Goal: Obtain resource: Download file/media

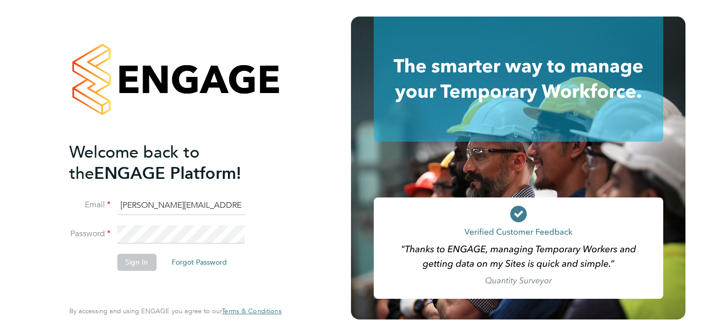
type input "[PERSON_NAME][EMAIL_ADDRESS][PERSON_NAME][DOMAIN_NAME]"
click at [123, 258] on button "Sign In" at bounding box center [136, 262] width 39 height 17
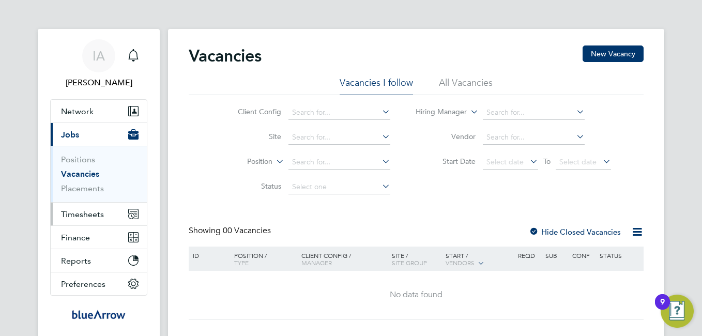
click at [74, 221] on button "Timesheets" at bounding box center [99, 214] width 96 height 23
click at [90, 213] on span "Timesheets" at bounding box center [82, 214] width 43 height 10
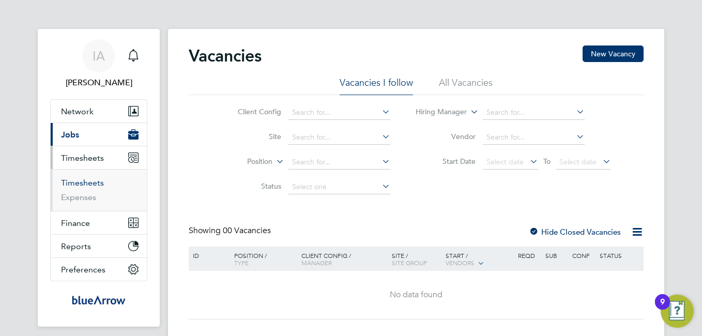
click at [87, 184] on link "Timesheets" at bounding box center [82, 183] width 43 height 10
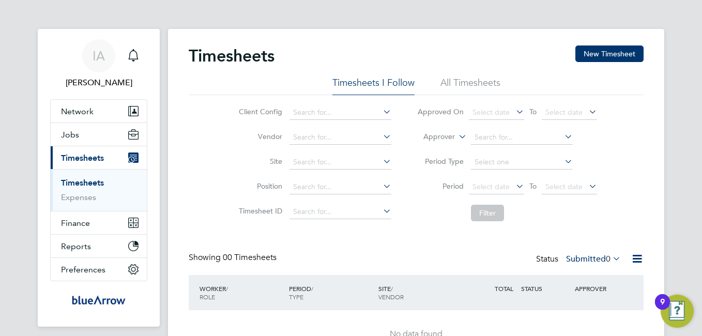
click at [473, 83] on li "All Timesheets" at bounding box center [471, 86] width 60 height 19
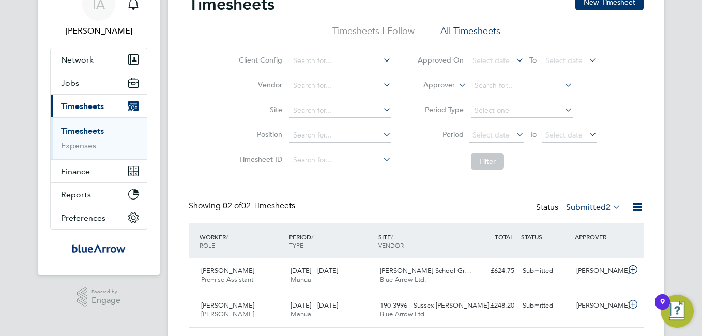
scroll to position [81, 0]
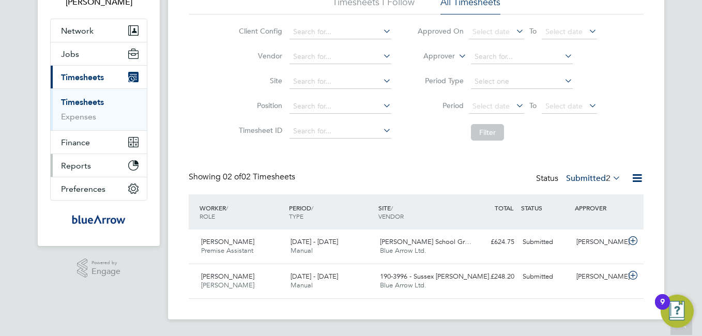
click at [77, 169] on span "Reports" at bounding box center [76, 166] width 30 height 10
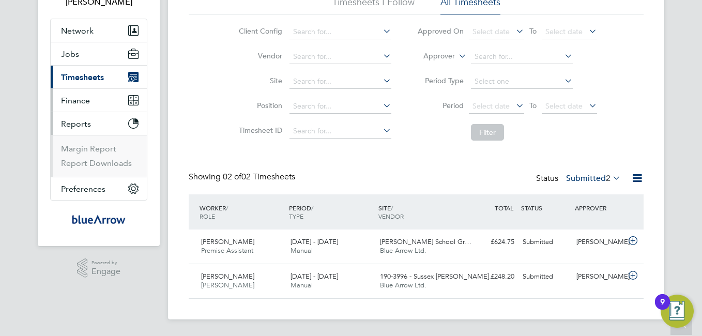
click at [81, 98] on span "Finance" at bounding box center [75, 101] width 29 height 10
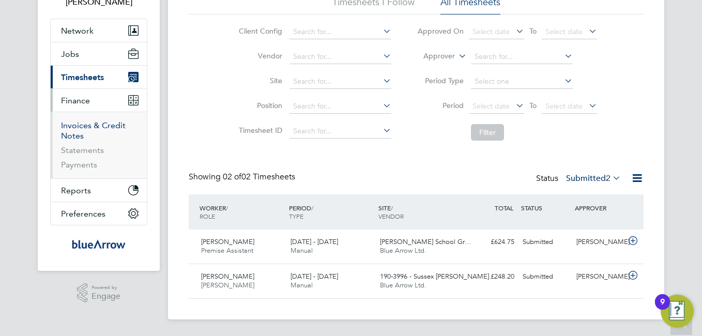
click at [85, 123] on link "Invoices & Credit Notes" at bounding box center [93, 130] width 65 height 20
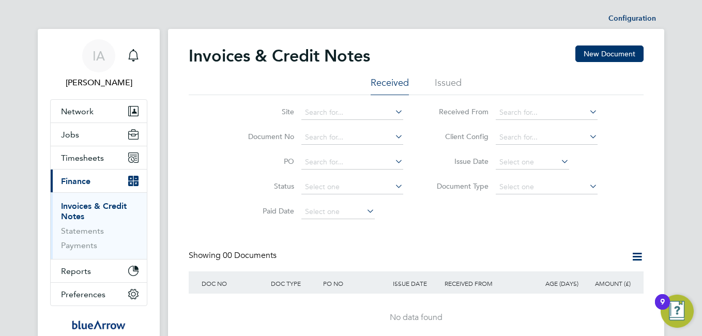
click at [437, 84] on li "Issued" at bounding box center [448, 86] width 27 height 19
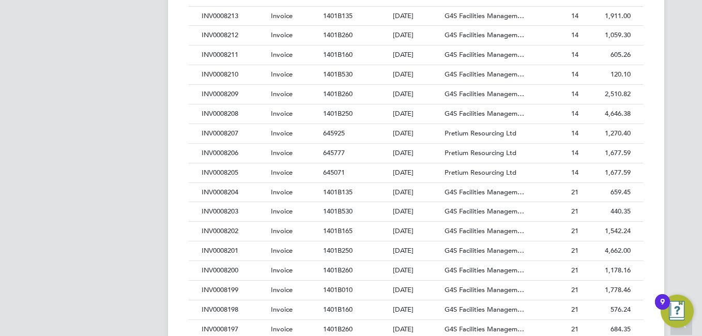
scroll to position [569, 0]
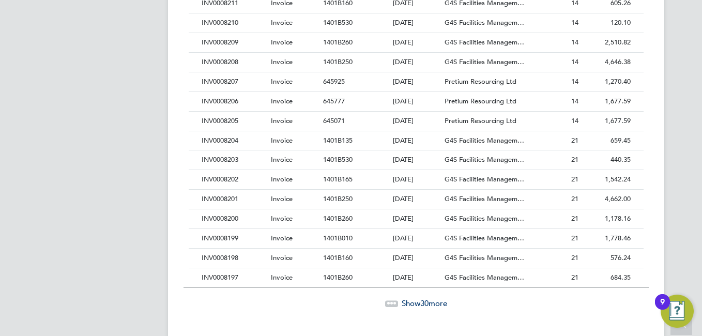
click at [431, 302] on span "Show 30 more" at bounding box center [425, 303] width 46 height 10
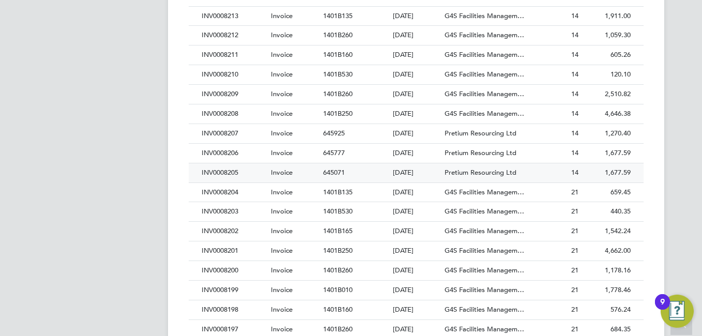
scroll to position [465, 0]
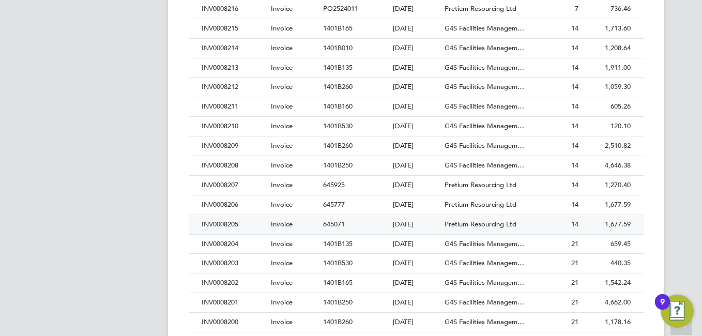
click at [225, 223] on div "INV0008205" at bounding box center [233, 224] width 69 height 19
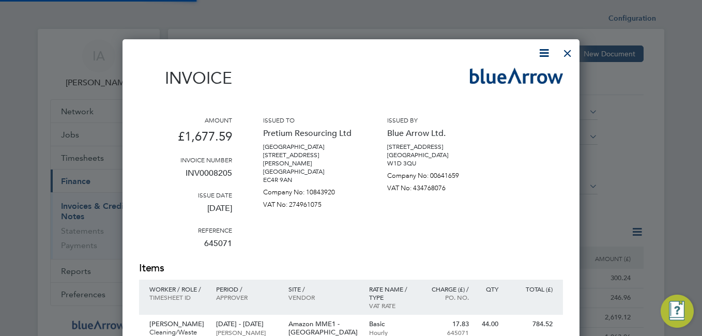
scroll to position [587, 458]
click at [542, 50] on icon at bounding box center [544, 53] width 13 height 13
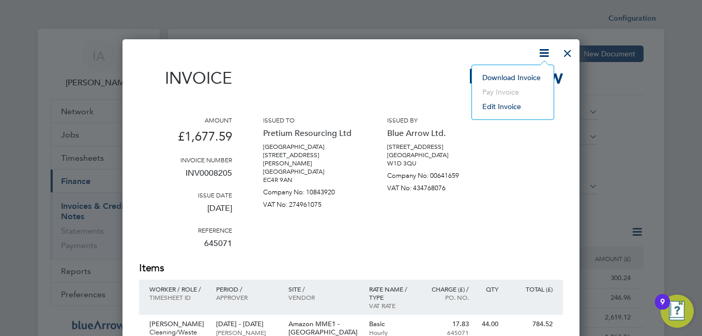
click at [508, 77] on li "Download Invoice" at bounding box center [512, 77] width 71 height 14
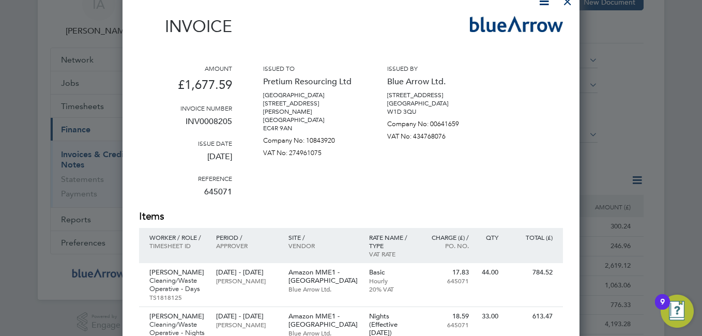
scroll to position [0, 0]
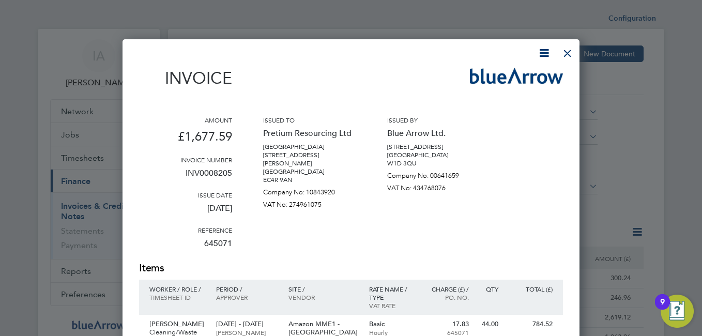
click at [568, 51] on div at bounding box center [567, 50] width 19 height 19
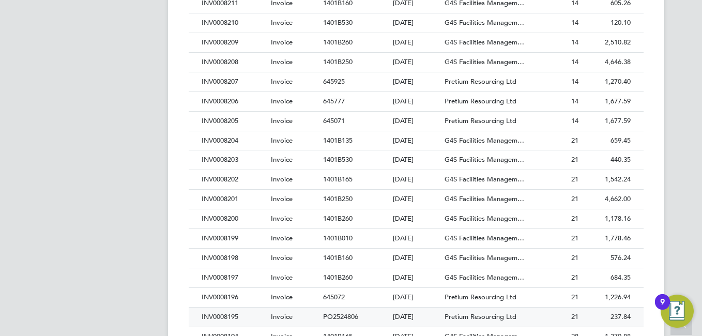
scroll to position [621, 0]
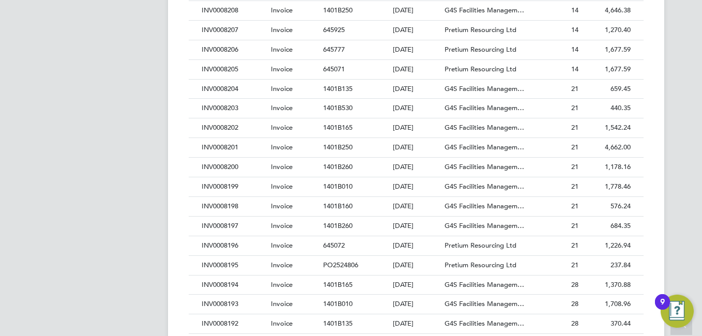
click at [229, 87] on div "INV0008204" at bounding box center [233, 89] width 69 height 19
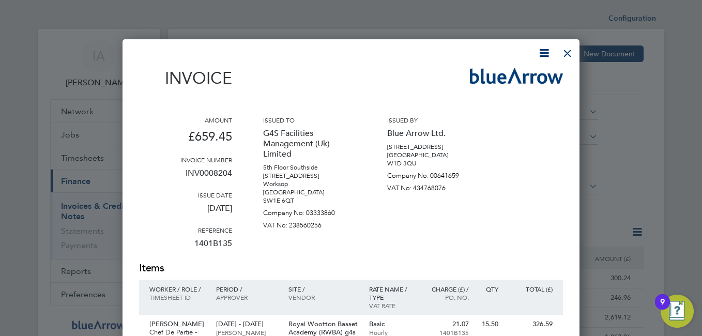
click at [543, 50] on icon at bounding box center [544, 53] width 13 height 13
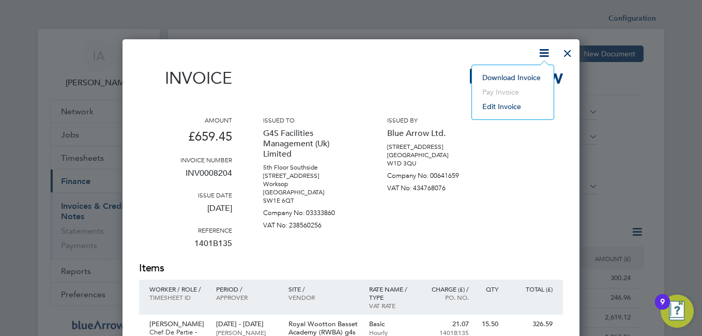
click at [547, 52] on icon at bounding box center [544, 53] width 13 height 13
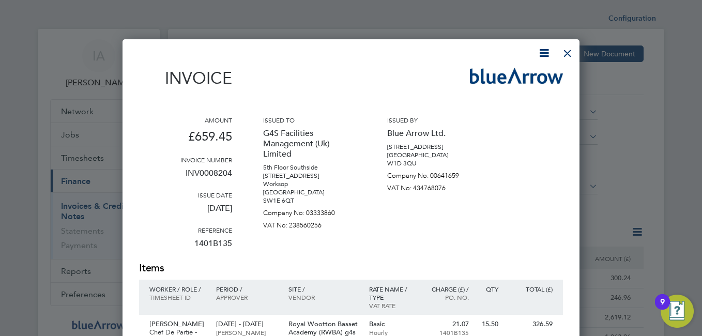
click at [569, 50] on div at bounding box center [567, 50] width 19 height 19
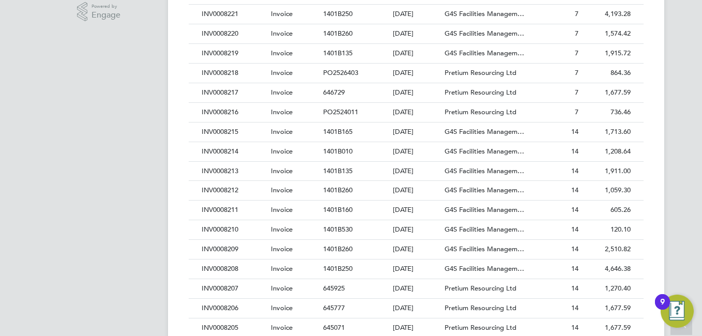
scroll to position [414, 0]
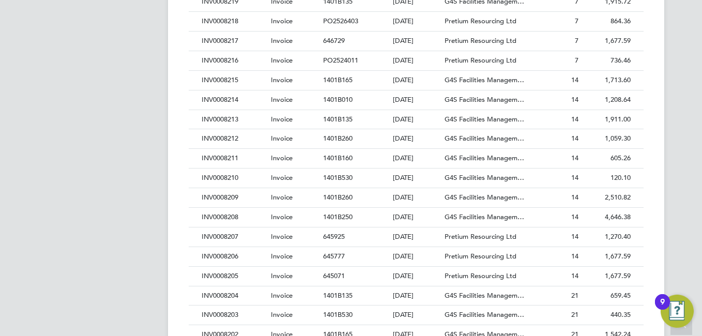
click at [215, 274] on div "INV0008205" at bounding box center [233, 276] width 69 height 19
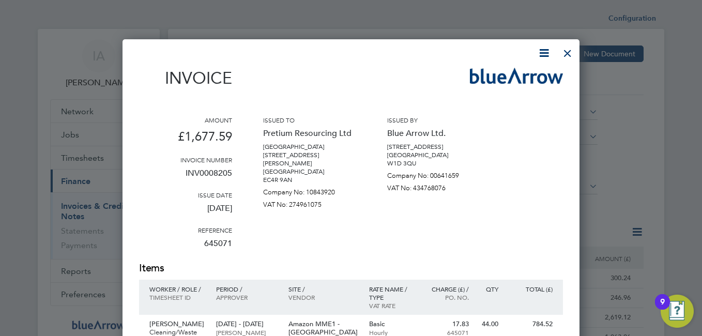
click at [538, 52] on icon at bounding box center [544, 53] width 13 height 13
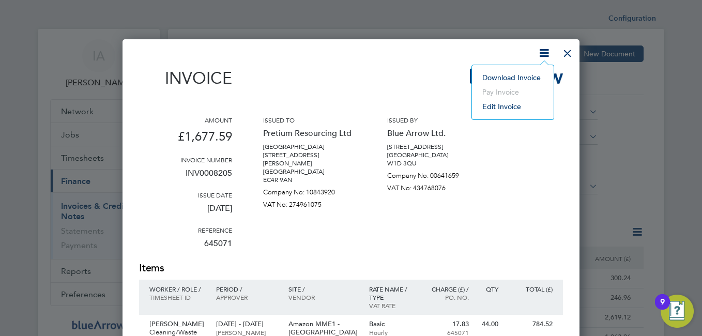
click at [513, 104] on li "Edit invoice" at bounding box center [512, 106] width 71 height 14
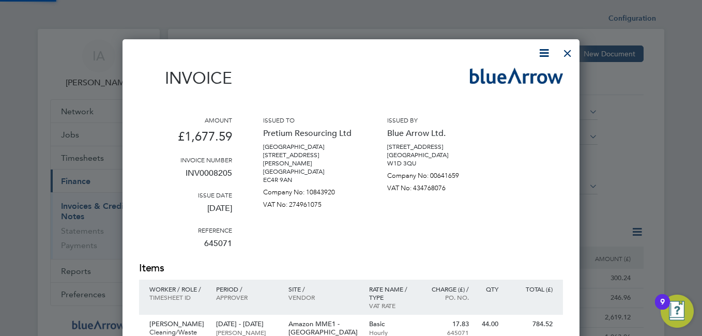
type textarea "{ "number": "INV0008205", "issueDate": "2025-09-16", "dueDate": "2025-10-16", "…"
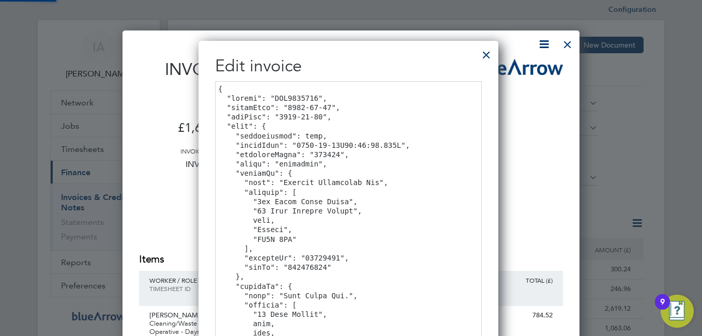
scroll to position [350, 305]
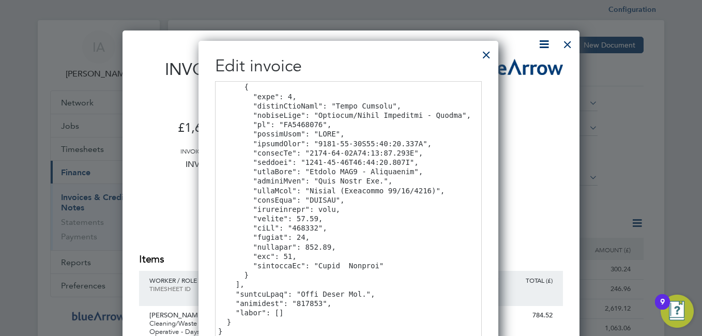
click at [496, 56] on div at bounding box center [486, 52] width 19 height 19
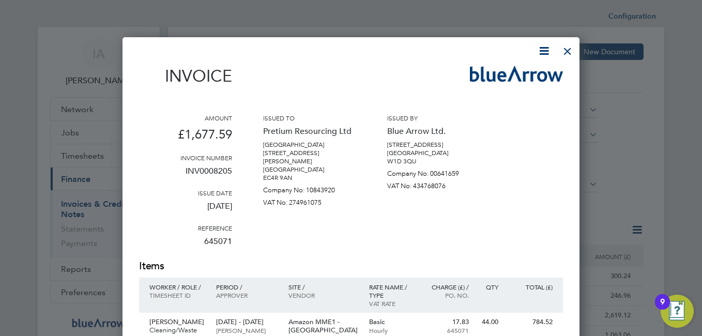
scroll to position [0, 0]
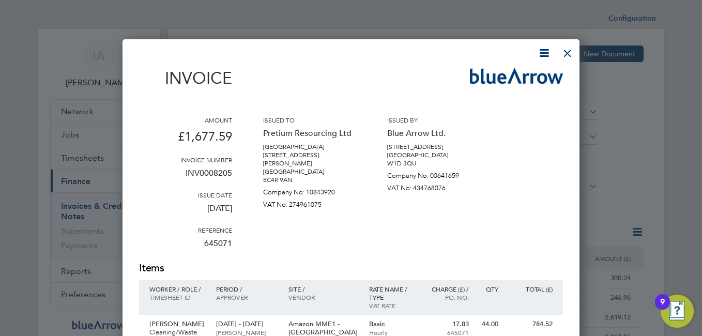
click at [569, 49] on div at bounding box center [567, 50] width 19 height 19
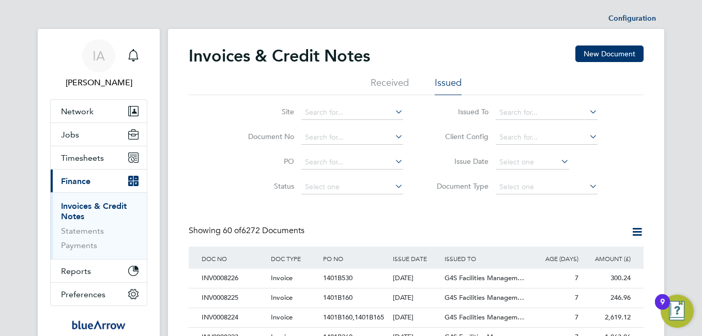
click at [633, 233] on icon at bounding box center [637, 231] width 13 height 13
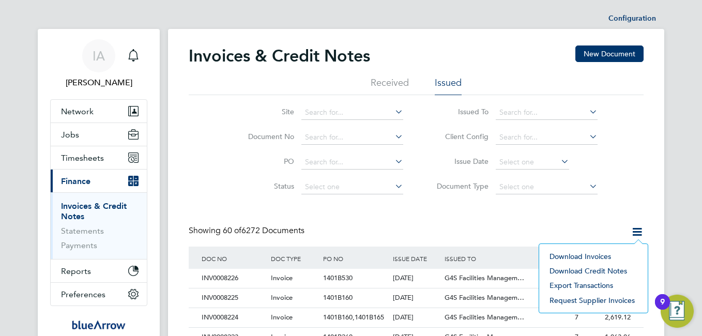
click at [495, 238] on div "Showing 60 of 6272 Documents" at bounding box center [416, 235] width 455 height 21
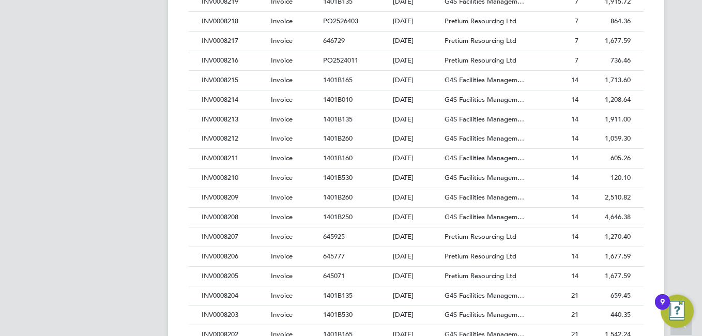
scroll to position [465, 0]
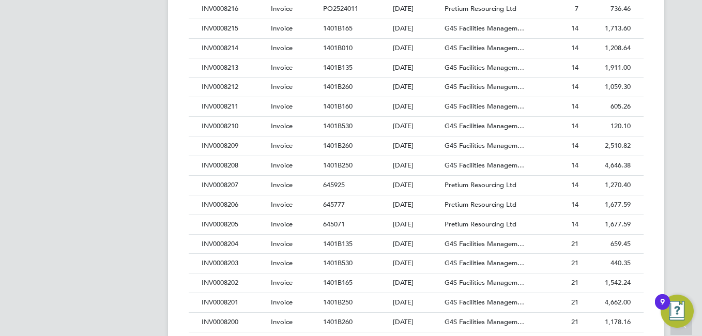
drag, startPoint x: 234, startPoint y: 225, endPoint x: 215, endPoint y: 226, distance: 18.6
click at [215, 226] on div "INV0008205" at bounding box center [233, 224] width 69 height 19
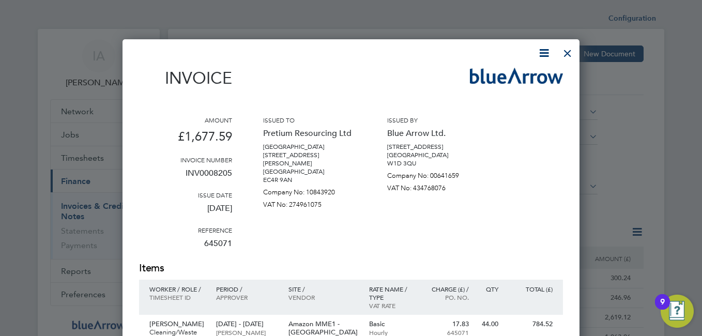
click at [563, 47] on div at bounding box center [567, 50] width 19 height 19
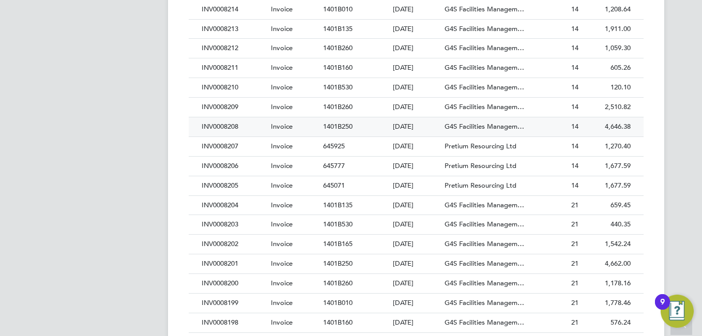
scroll to position [401, 0]
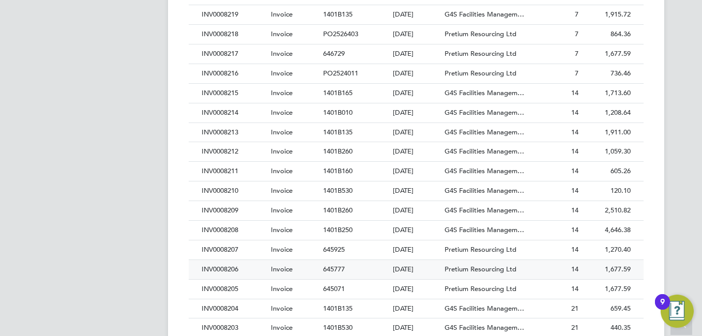
click at [225, 269] on div "INV0008206" at bounding box center [233, 269] width 69 height 19
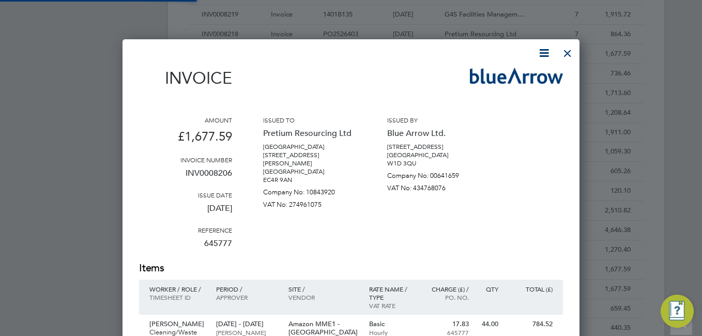
scroll to position [587, 458]
click at [542, 53] on icon at bounding box center [544, 53] width 13 height 13
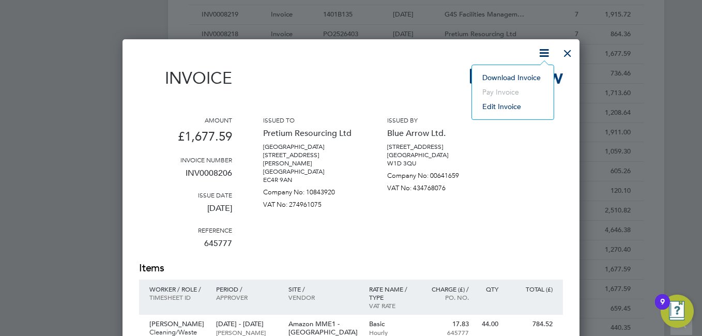
click at [523, 75] on li "Download Invoice" at bounding box center [512, 77] width 71 height 14
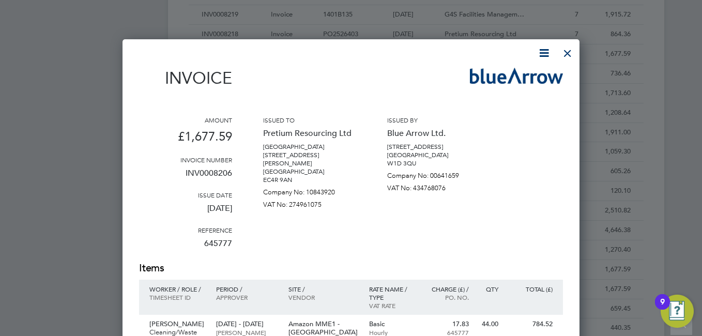
click at [538, 51] on icon at bounding box center [544, 53] width 13 height 13
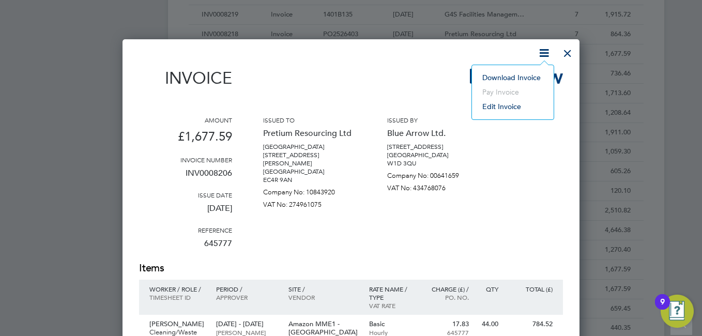
click at [503, 79] on li "Download Invoice" at bounding box center [512, 77] width 71 height 14
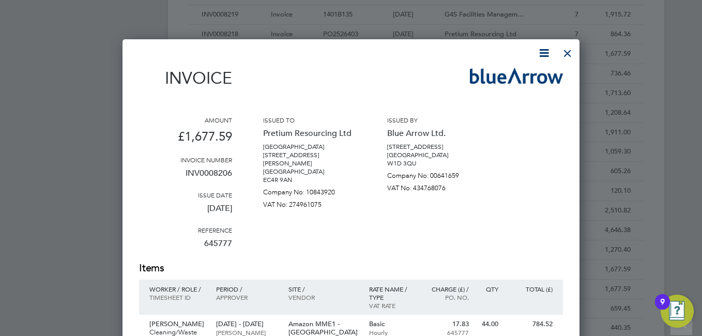
click at [448, 48] on div at bounding box center [345, 53] width 412 height 13
drag, startPoint x: 565, startPoint y: 48, endPoint x: 555, endPoint y: 66, distance: 20.1
click at [565, 47] on div at bounding box center [567, 50] width 19 height 19
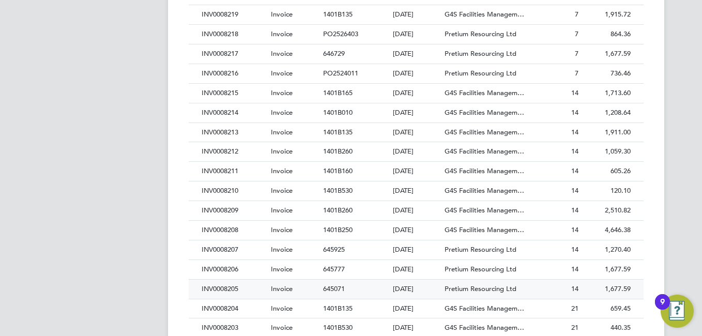
click at [224, 283] on div "INV0008205" at bounding box center [233, 289] width 69 height 19
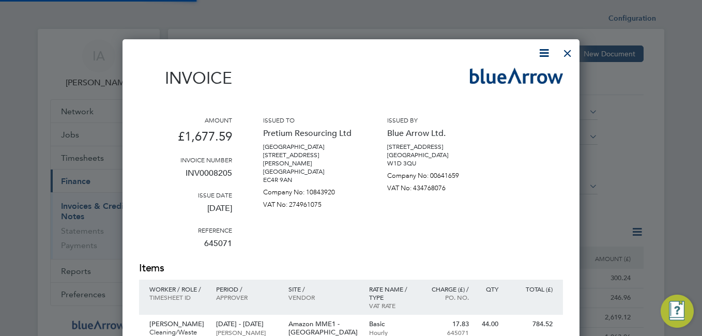
scroll to position [587, 458]
click at [544, 50] on icon at bounding box center [544, 53] width 13 height 13
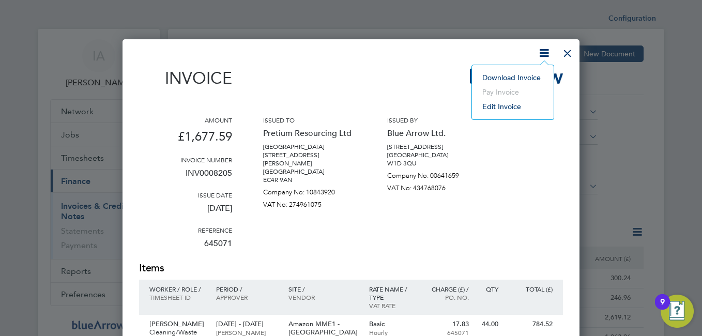
click at [498, 77] on li "Download Invoice" at bounding box center [512, 77] width 71 height 14
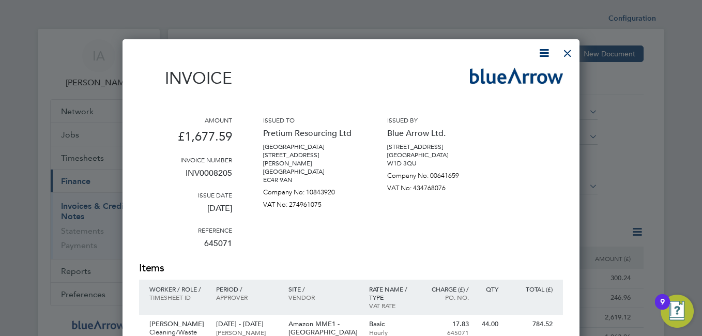
click at [425, 54] on div at bounding box center [345, 53] width 412 height 13
click at [567, 51] on div at bounding box center [567, 50] width 19 height 19
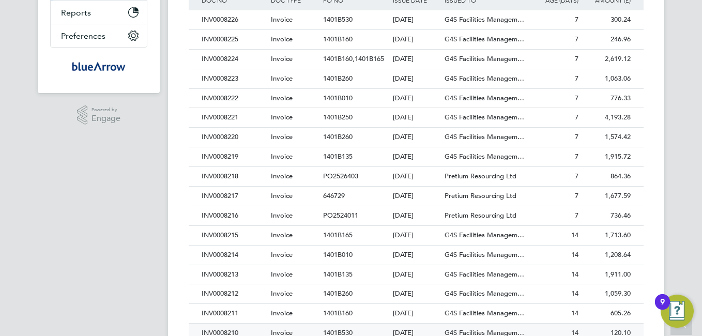
scroll to position [362, 0]
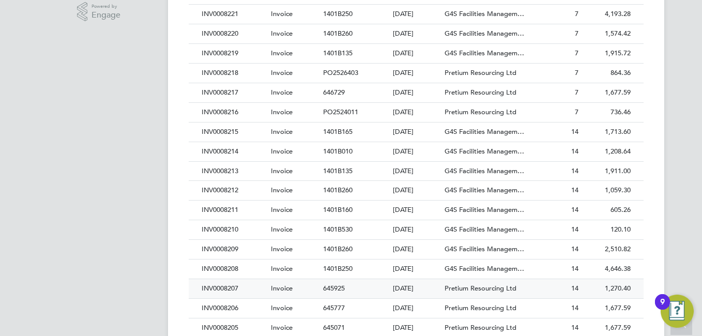
click at [222, 289] on div "INV0008207" at bounding box center [233, 288] width 69 height 19
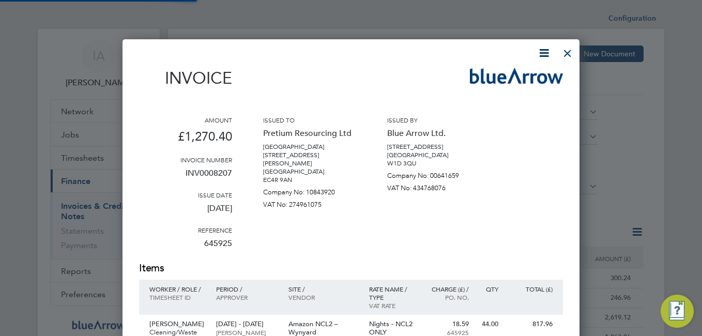
scroll to position [612, 458]
click at [546, 48] on icon at bounding box center [544, 53] width 13 height 13
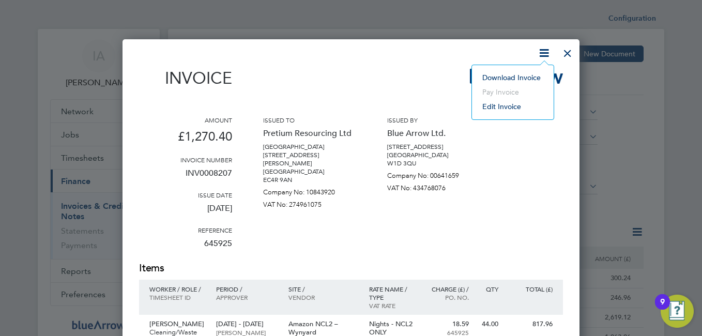
click at [504, 74] on li "Download Invoice" at bounding box center [512, 77] width 71 height 14
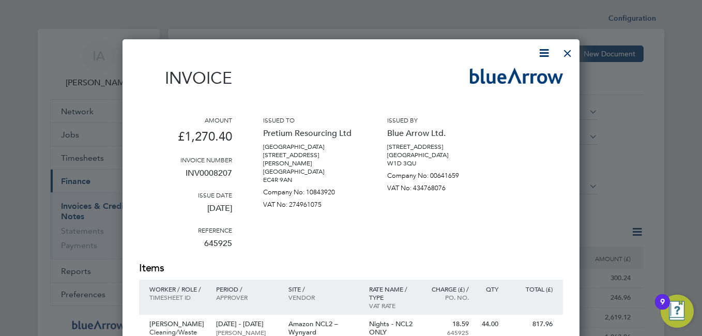
click at [439, 46] on div "Invoice Amount £1,270.40 Invoice number INV0008207 Issue date 16 Sep 2025 Refer…" at bounding box center [351, 338] width 457 height 598
click at [570, 52] on div at bounding box center [567, 50] width 19 height 19
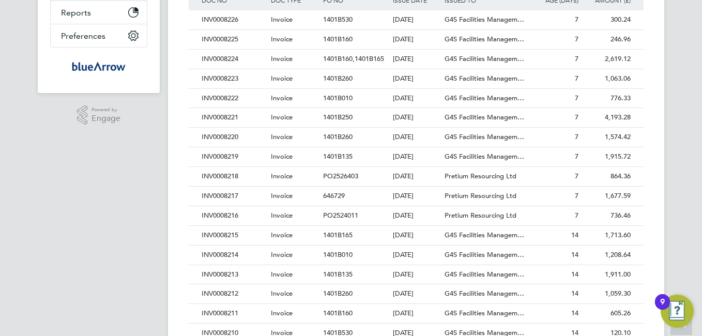
scroll to position [362, 0]
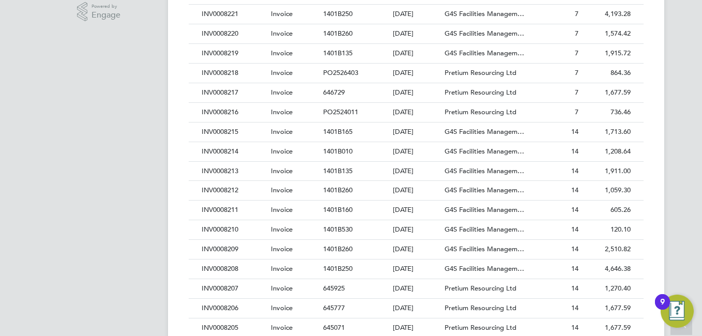
click at [225, 268] on div "INV0008208" at bounding box center [233, 269] width 69 height 19
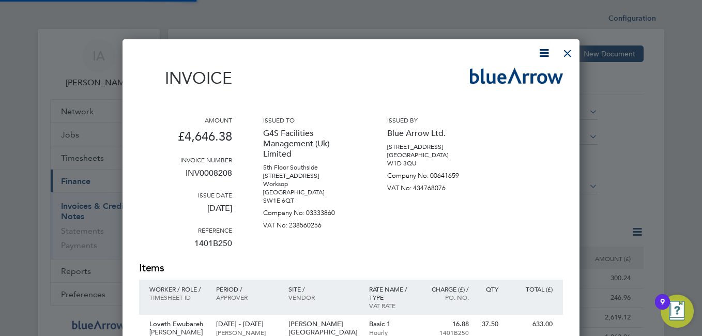
scroll to position [897, 458]
click at [541, 54] on icon at bounding box center [544, 53] width 13 height 13
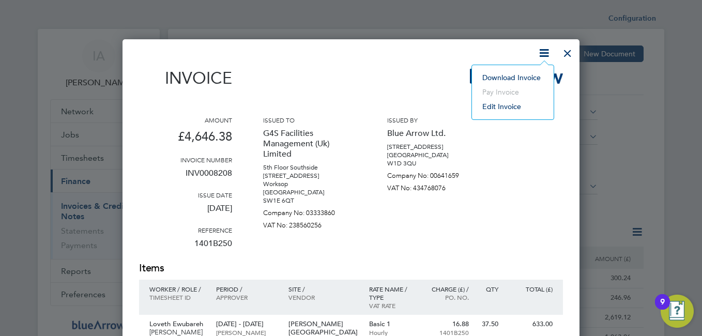
click at [493, 79] on li "Download Invoice" at bounding box center [512, 77] width 71 height 14
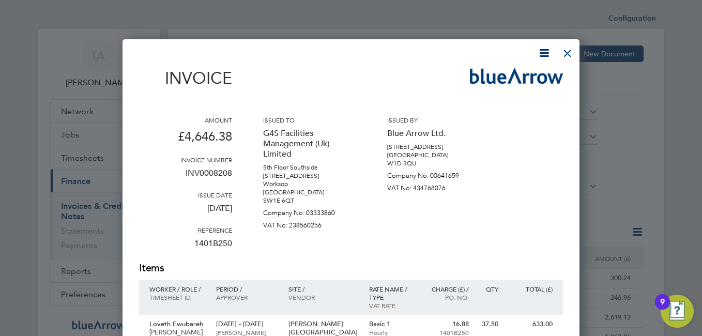
click at [423, 48] on div at bounding box center [345, 53] width 412 height 13
click at [566, 50] on div at bounding box center [567, 50] width 19 height 19
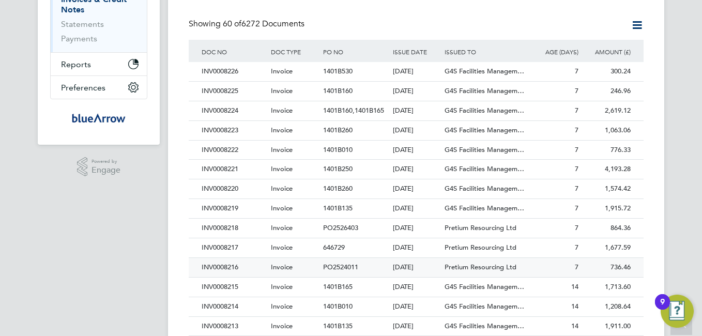
scroll to position [310, 0]
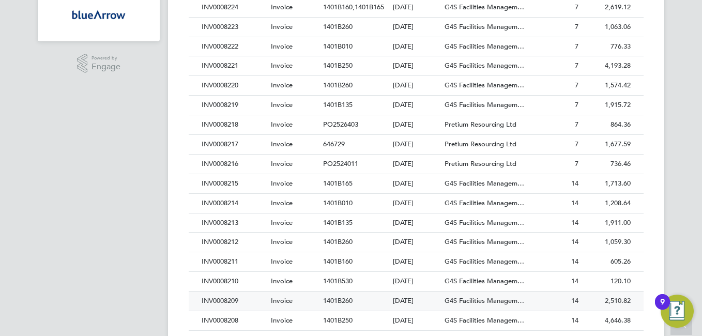
click at [223, 297] on div "INV0008209" at bounding box center [233, 301] width 69 height 19
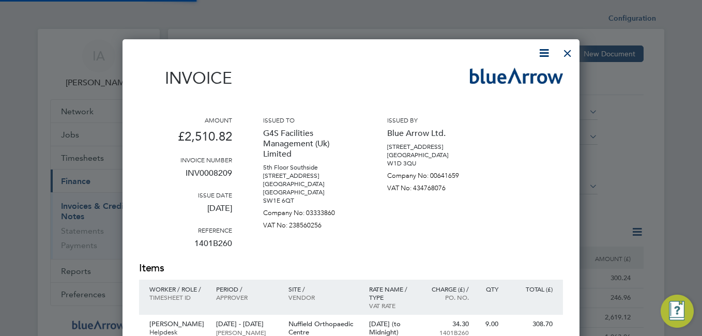
scroll to position [683, 458]
click at [545, 50] on icon at bounding box center [544, 53] width 13 height 13
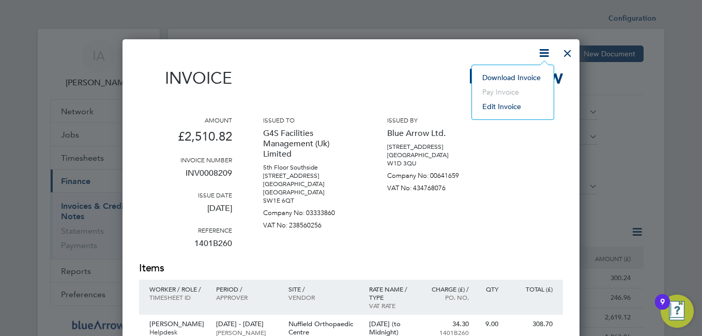
click at [499, 77] on li "Download Invoice" at bounding box center [512, 77] width 71 height 14
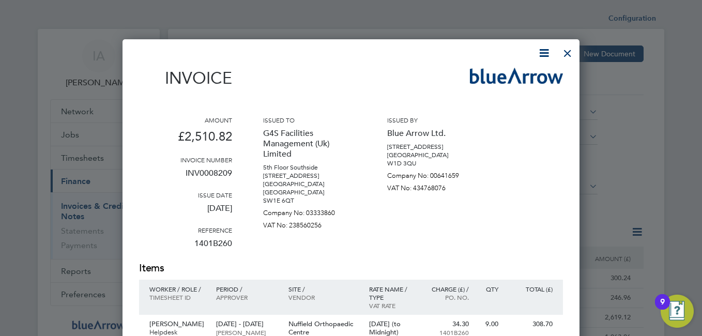
click at [417, 48] on div at bounding box center [345, 53] width 412 height 13
click at [565, 52] on div at bounding box center [567, 50] width 19 height 19
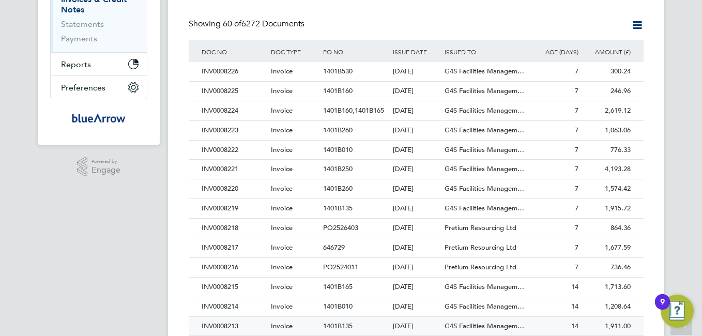
scroll to position [259, 0]
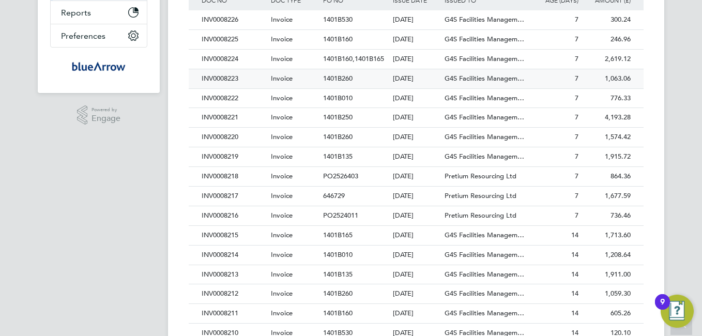
click at [232, 331] on div "INV0008210" at bounding box center [233, 333] width 69 height 19
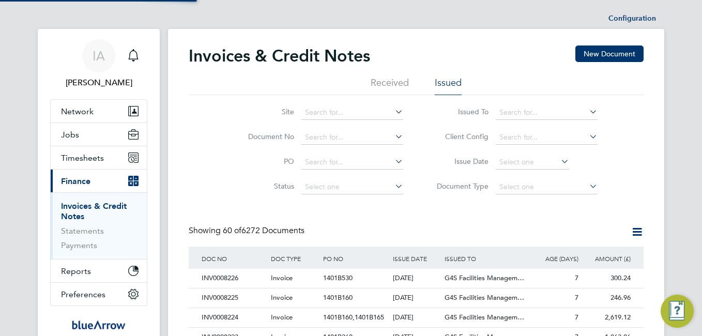
scroll to position [535, 458]
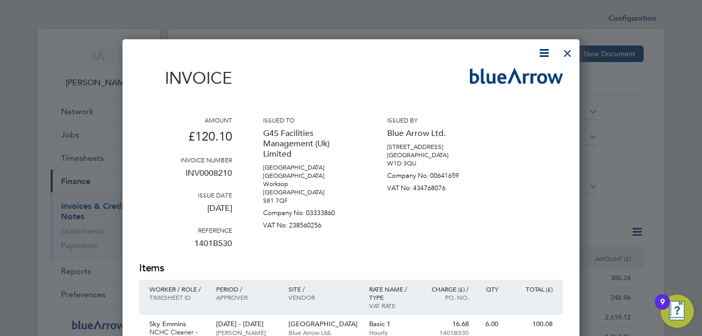
click at [544, 51] on icon at bounding box center [544, 53] width 13 height 13
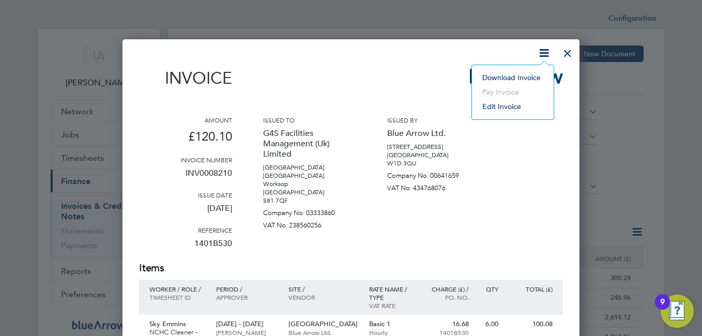
click at [509, 78] on li "Download Invoice" at bounding box center [512, 77] width 71 height 14
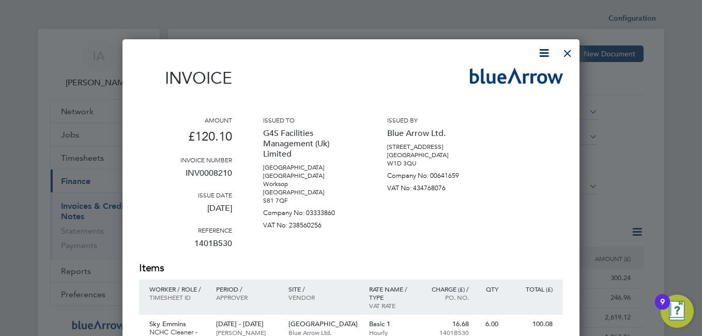
click at [416, 50] on div at bounding box center [345, 53] width 412 height 13
click at [568, 51] on div at bounding box center [567, 50] width 19 height 19
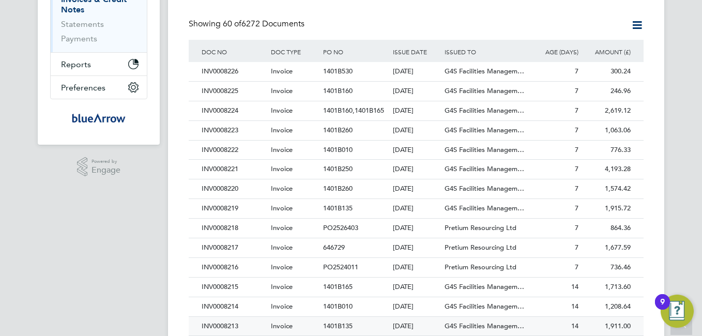
scroll to position [259, 0]
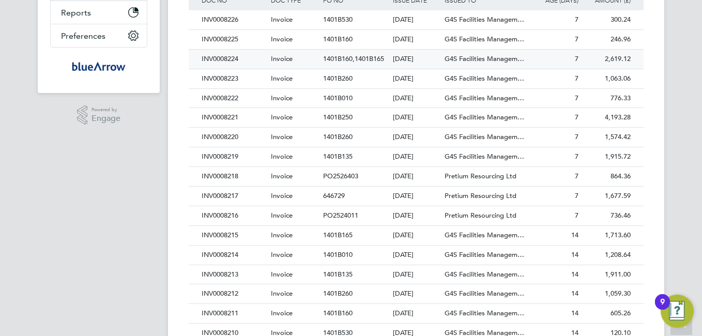
click at [234, 309] on div "INV0008211" at bounding box center [233, 313] width 69 height 19
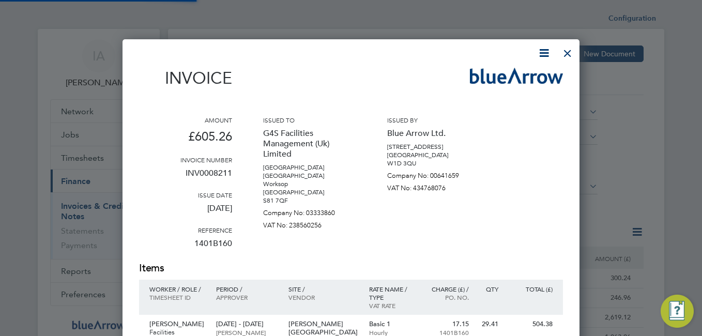
scroll to position [535, 458]
click at [542, 51] on icon at bounding box center [544, 53] width 13 height 13
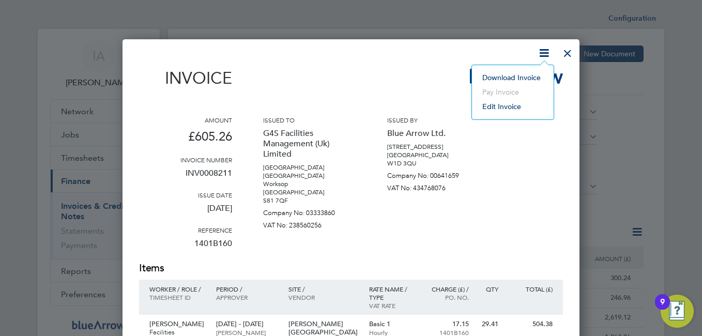
click at [507, 73] on li "Download Invoice" at bounding box center [512, 77] width 71 height 14
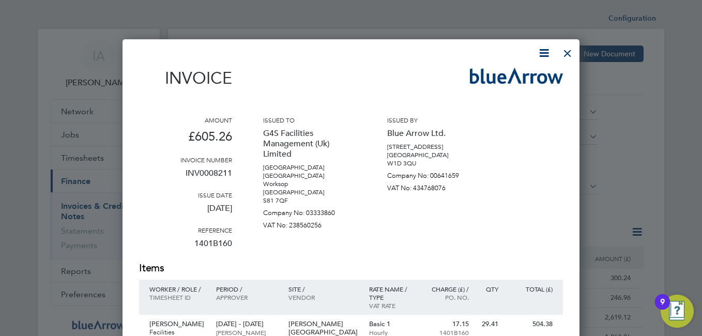
click at [430, 52] on div at bounding box center [345, 53] width 412 height 13
click at [569, 54] on div at bounding box center [567, 50] width 19 height 19
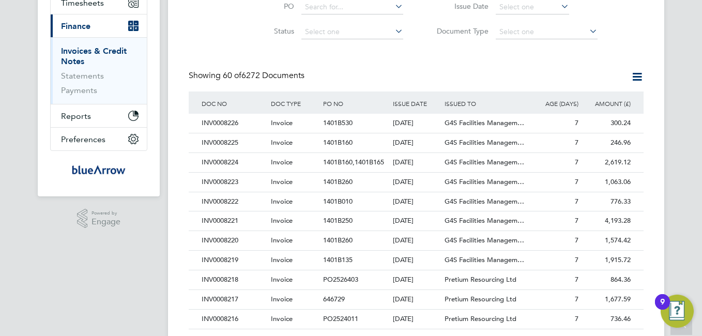
scroll to position [259, 0]
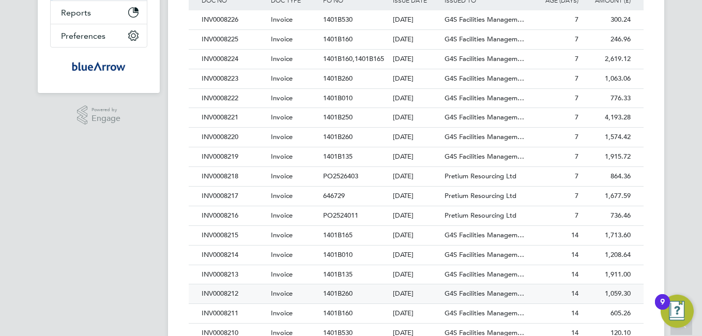
click at [226, 294] on div "INV0008212" at bounding box center [233, 293] width 69 height 19
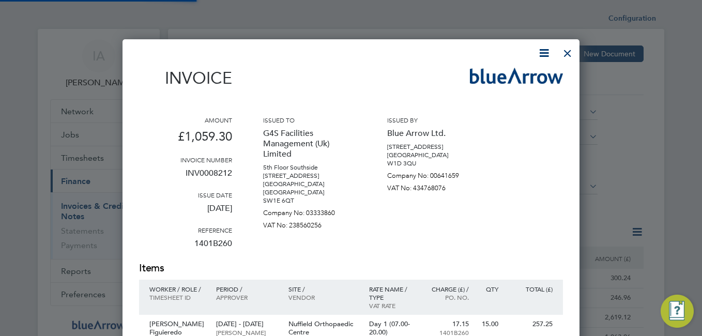
scroll to position [587, 458]
click at [542, 49] on icon at bounding box center [544, 53] width 13 height 13
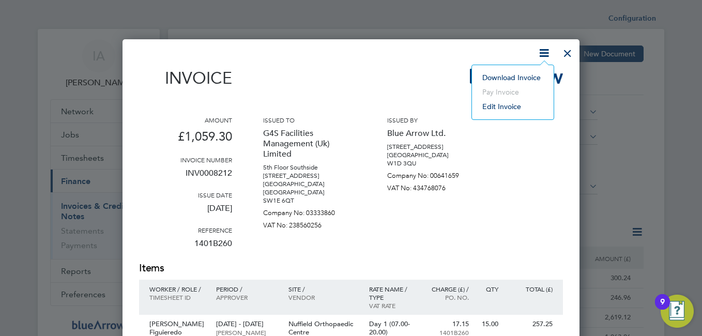
click at [505, 75] on li "Download Invoice" at bounding box center [512, 77] width 71 height 14
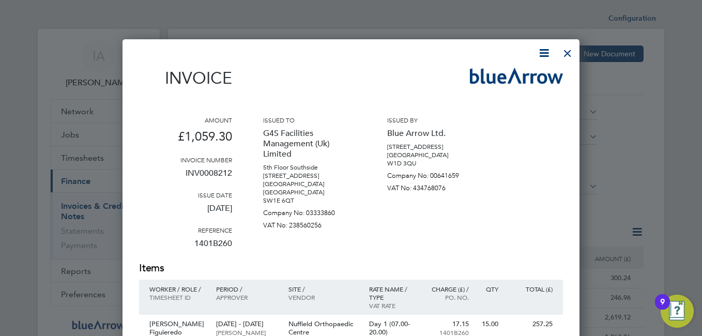
click at [430, 52] on div at bounding box center [345, 53] width 412 height 13
click at [567, 51] on div at bounding box center [567, 50] width 19 height 19
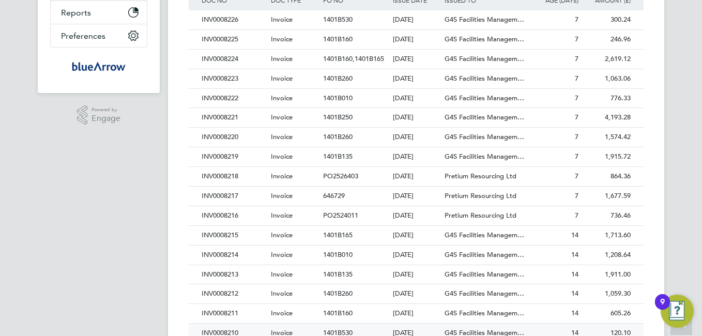
scroll to position [310, 0]
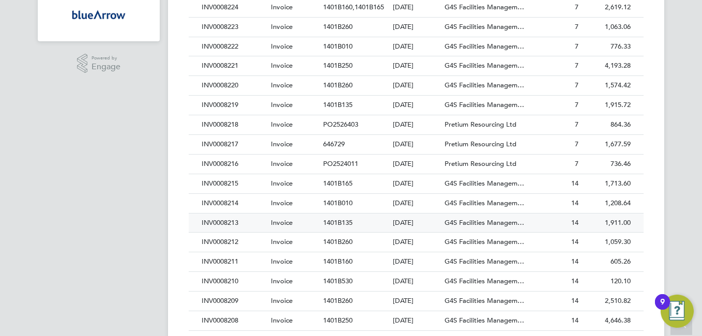
click at [238, 218] on div "INV0008213" at bounding box center [233, 223] width 69 height 19
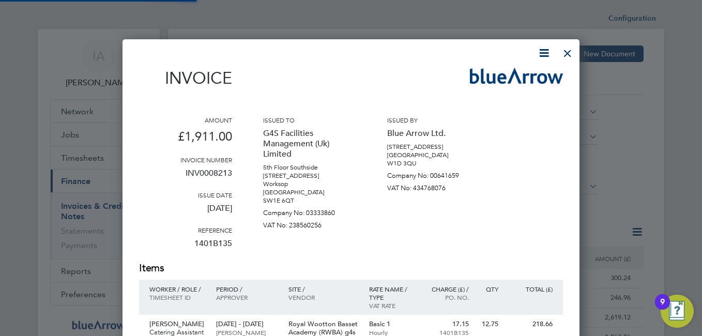
scroll to position [656, 458]
click at [545, 54] on icon at bounding box center [544, 53] width 13 height 13
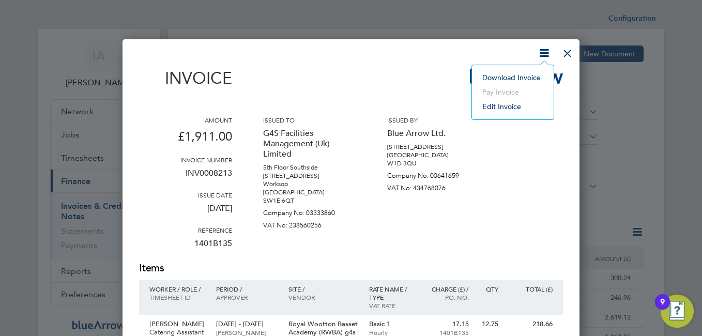
click at [508, 77] on li "Download Invoice" at bounding box center [512, 77] width 71 height 14
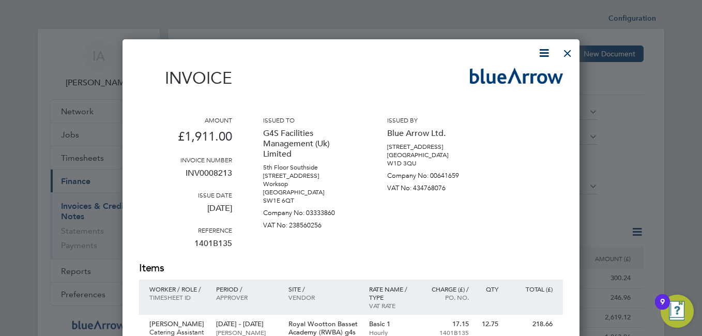
click at [570, 54] on div at bounding box center [567, 50] width 19 height 19
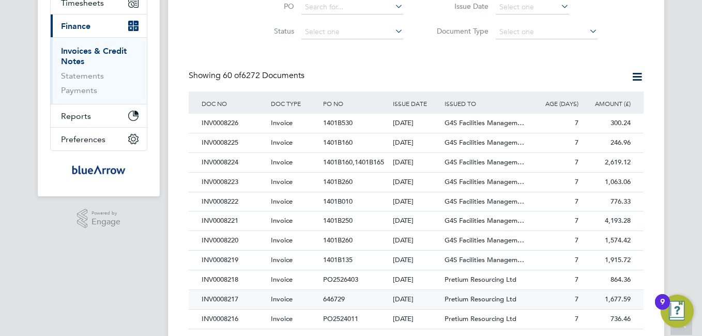
scroll to position [207, 0]
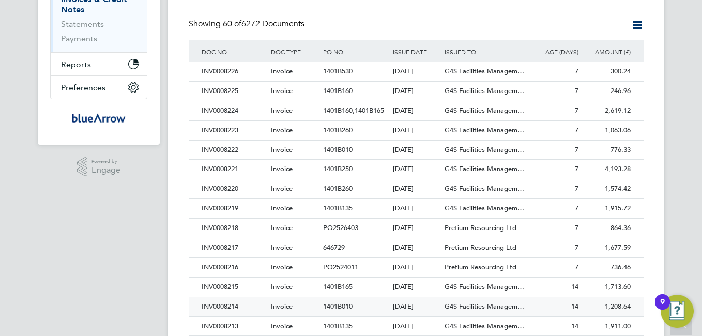
click at [229, 307] on div "INV0008214" at bounding box center [233, 306] width 69 height 19
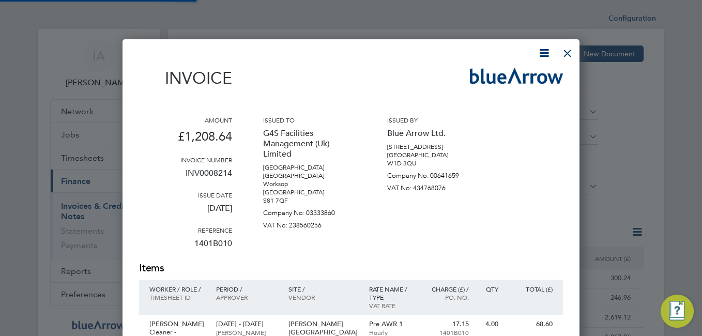
scroll to position [727, 458]
click at [545, 54] on icon at bounding box center [544, 53] width 13 height 13
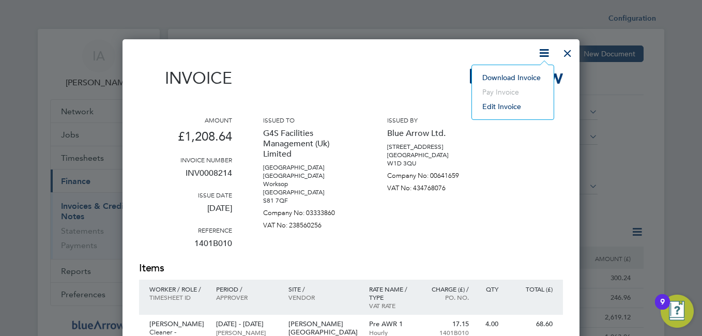
click at [502, 79] on li "Download Invoice" at bounding box center [512, 77] width 71 height 14
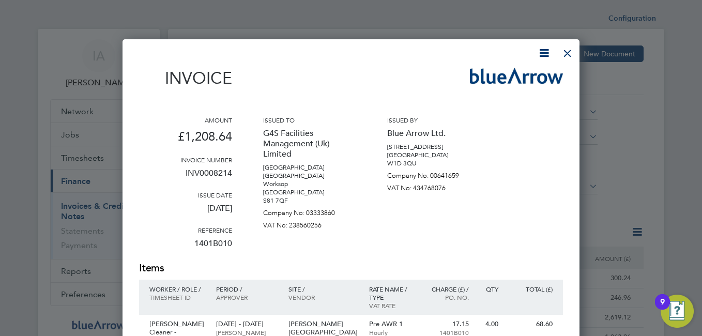
click at [565, 51] on div at bounding box center [567, 50] width 19 height 19
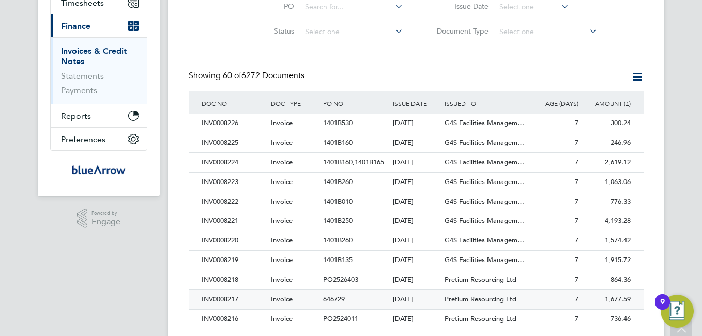
scroll to position [207, 0]
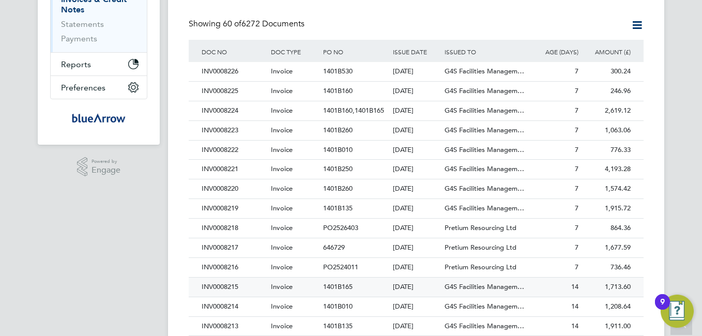
click at [234, 282] on div "INV0008215" at bounding box center [233, 287] width 69 height 19
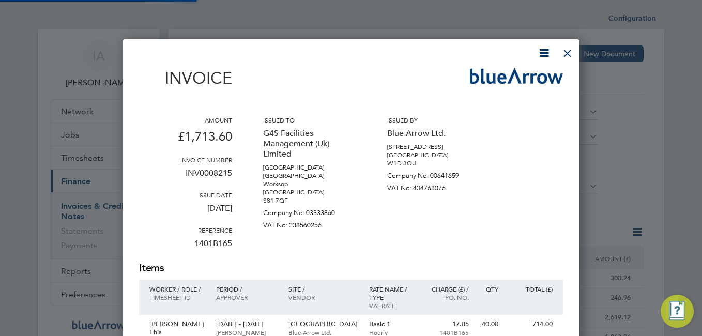
scroll to position [598, 458]
click at [543, 49] on icon at bounding box center [544, 53] width 13 height 13
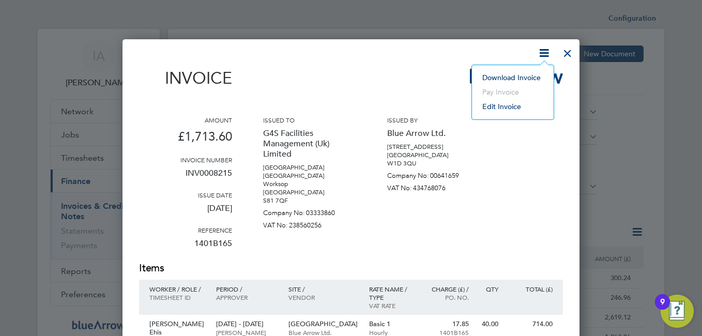
click at [527, 75] on li "Download Invoice" at bounding box center [512, 77] width 71 height 14
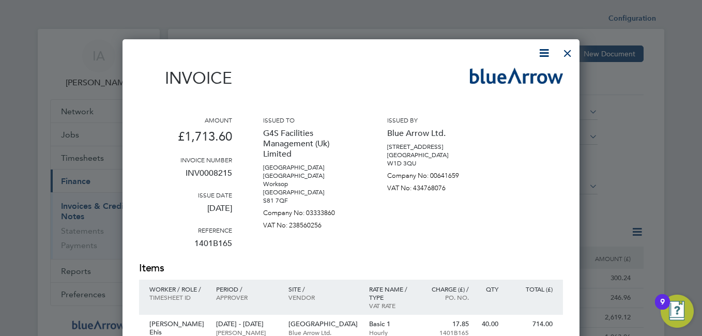
click at [430, 52] on div at bounding box center [345, 53] width 412 height 13
click at [571, 50] on div at bounding box center [567, 50] width 19 height 19
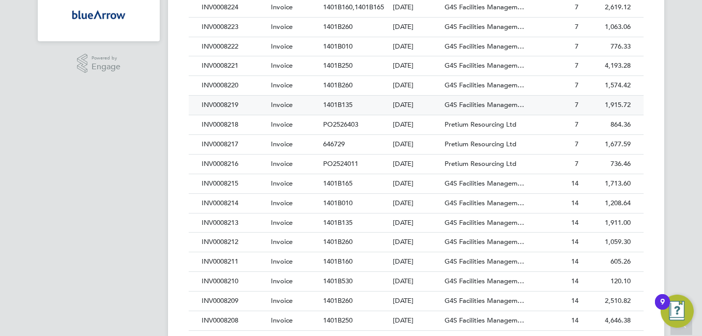
scroll to position [259, 0]
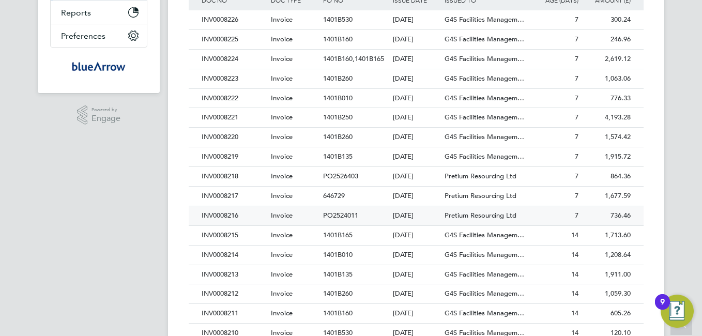
click at [228, 218] on div "INV0008216" at bounding box center [233, 215] width 69 height 19
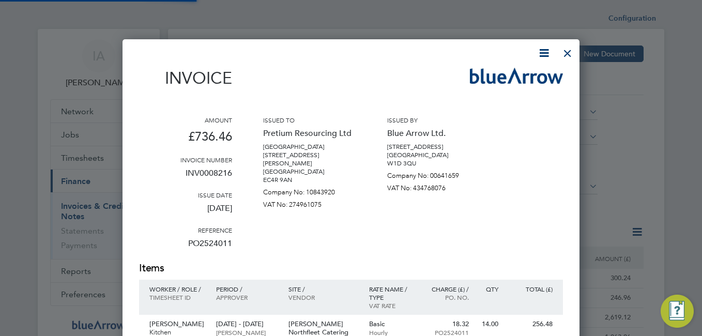
scroll to position [562, 458]
click at [543, 51] on icon at bounding box center [544, 53] width 13 height 13
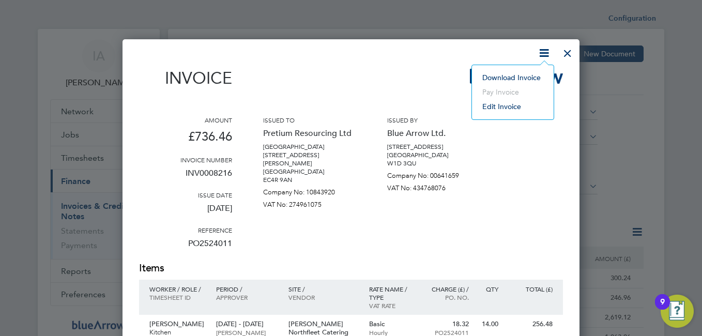
click at [509, 70] on li "Download Invoice" at bounding box center [512, 77] width 71 height 14
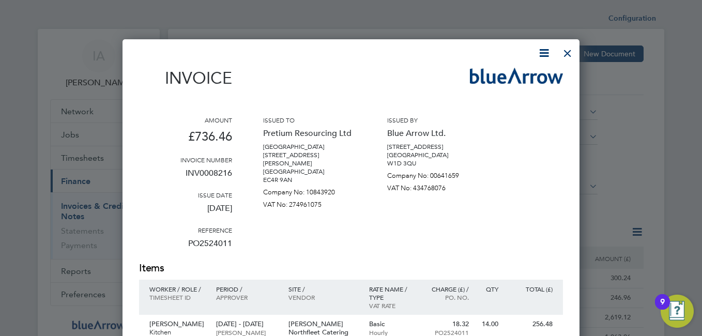
click at [433, 53] on div at bounding box center [345, 53] width 412 height 13
click at [563, 48] on div at bounding box center [567, 50] width 19 height 19
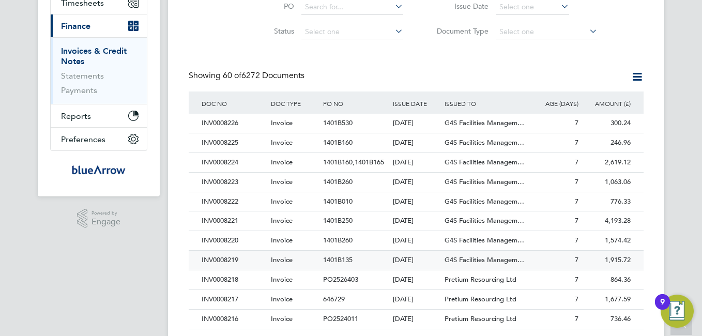
scroll to position [207, 0]
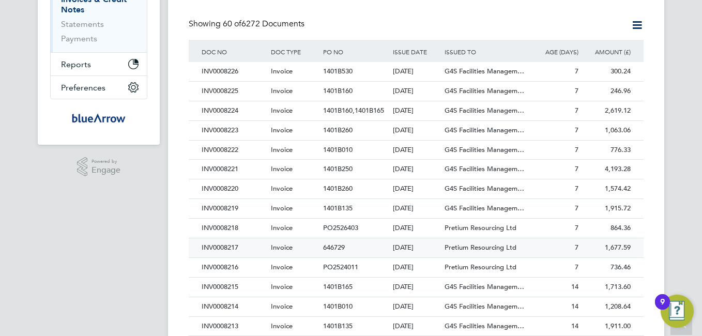
click at [233, 251] on div "INV0008217" at bounding box center [233, 247] width 69 height 19
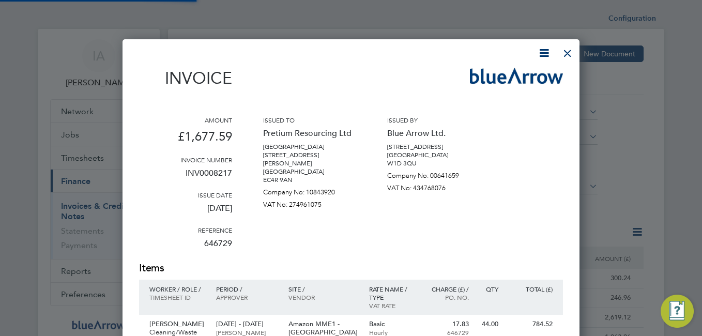
scroll to position [587, 458]
click at [544, 51] on icon at bounding box center [544, 53] width 13 height 13
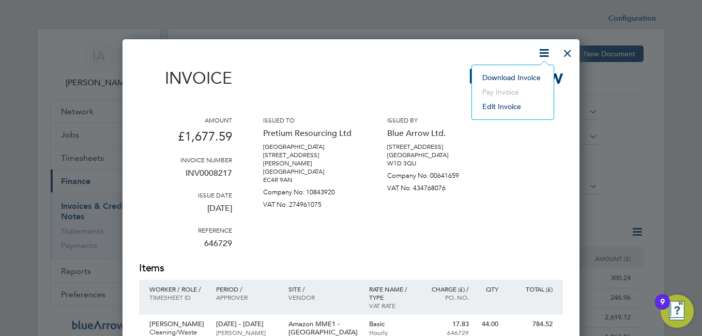
click at [502, 77] on li "Download Invoice" at bounding box center [512, 77] width 71 height 14
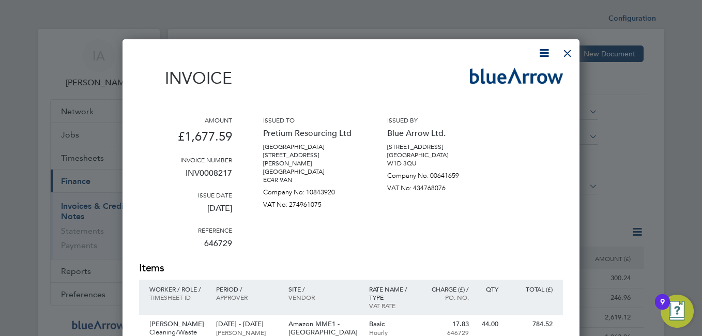
click at [421, 51] on div at bounding box center [345, 53] width 412 height 13
click at [567, 51] on div at bounding box center [567, 50] width 19 height 19
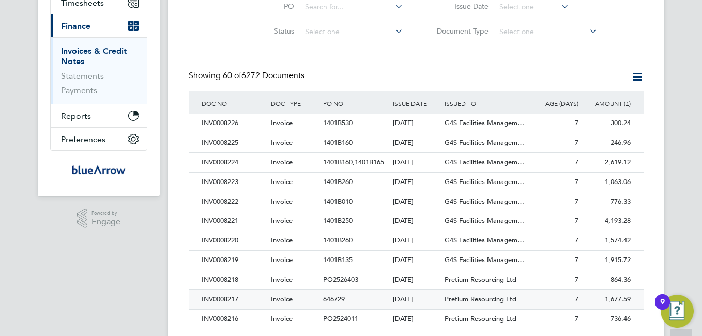
scroll to position [207, 0]
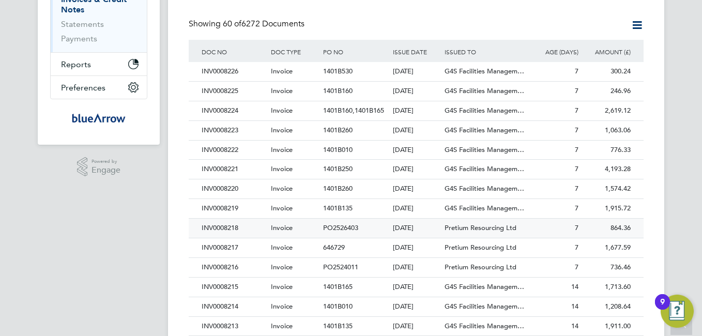
click at [231, 226] on div "INV0008218" at bounding box center [233, 228] width 69 height 19
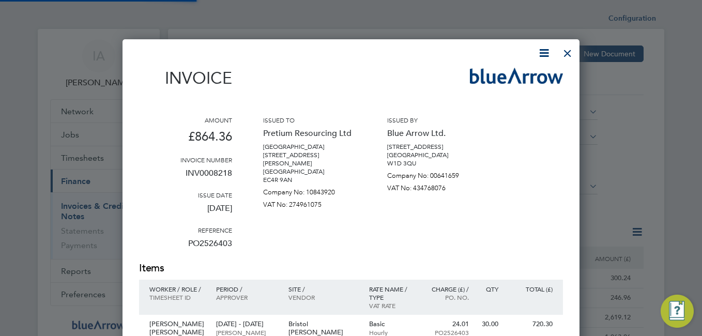
scroll to position [543, 458]
click at [547, 51] on icon at bounding box center [544, 53] width 13 height 13
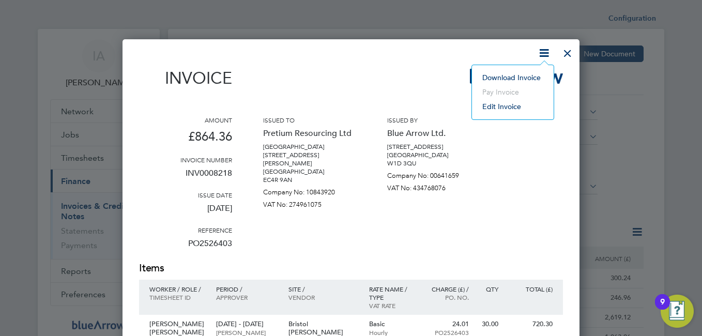
click at [502, 77] on li "Download Invoice" at bounding box center [512, 77] width 71 height 14
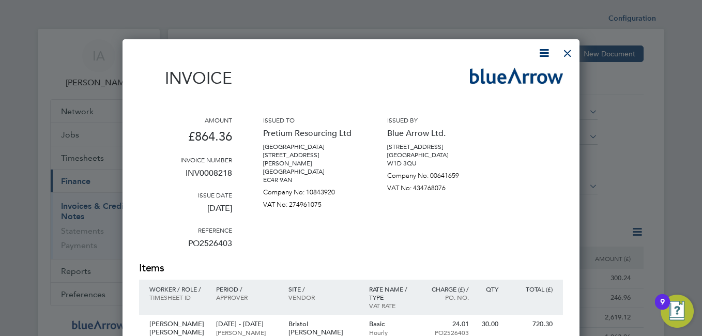
click at [415, 65] on div "Invoice Amount £864.36 Invoice number INV0008218 Issue date 23 Sep 2025 Referen…" at bounding box center [351, 318] width 424 height 542
click at [573, 51] on div at bounding box center [567, 50] width 19 height 19
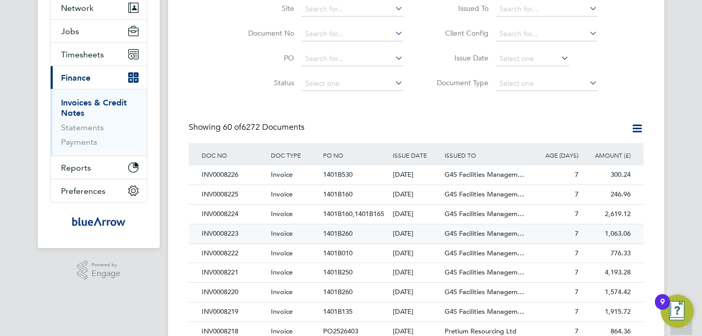
scroll to position [155, 0]
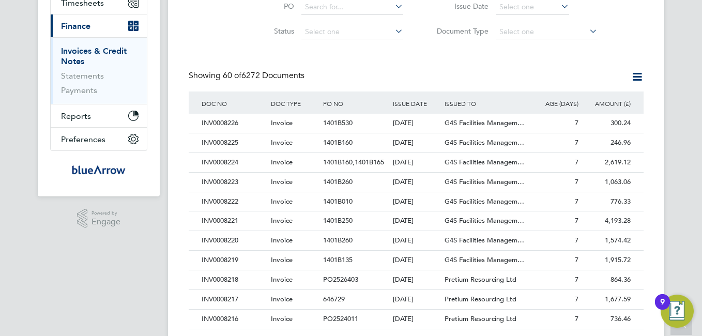
click at [226, 263] on div "INV0008219" at bounding box center [233, 260] width 69 height 19
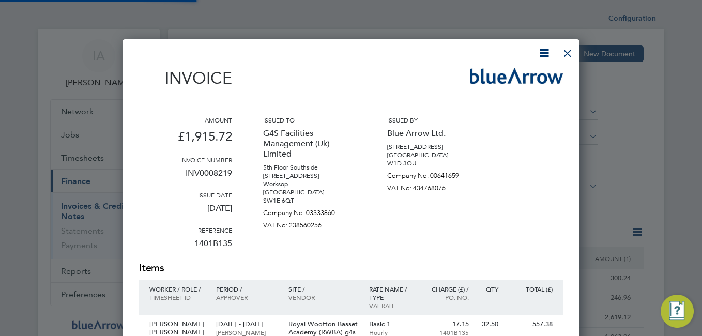
scroll to position [656, 458]
click at [538, 56] on icon at bounding box center [544, 53] width 13 height 13
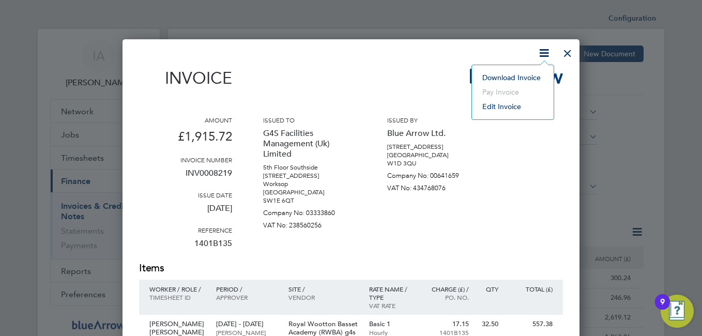
click at [492, 78] on li "Download Invoice" at bounding box center [512, 77] width 71 height 14
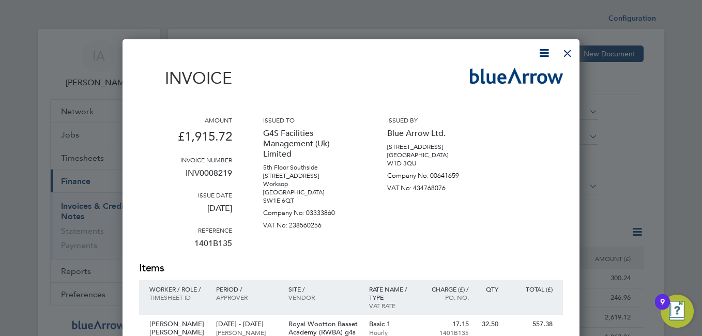
click at [563, 49] on div at bounding box center [567, 50] width 19 height 19
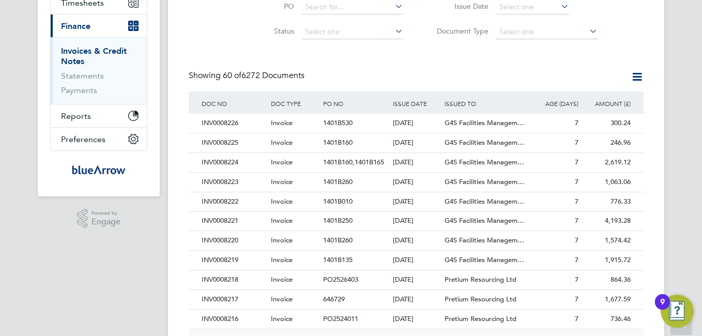
scroll to position [259, 0]
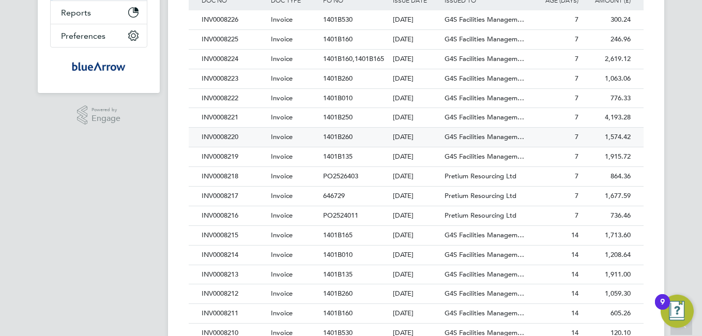
click at [237, 138] on div "INV0008220" at bounding box center [233, 137] width 69 height 19
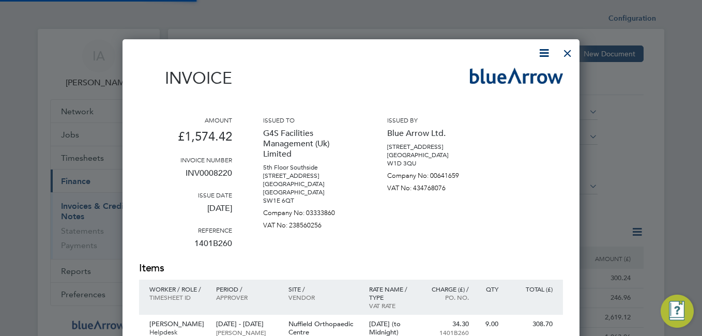
scroll to position [639, 458]
click at [543, 53] on icon at bounding box center [544, 53] width 13 height 13
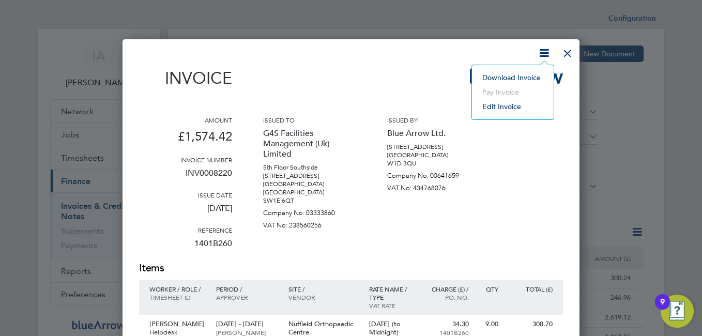
click at [513, 70] on li "Download Invoice" at bounding box center [512, 77] width 71 height 14
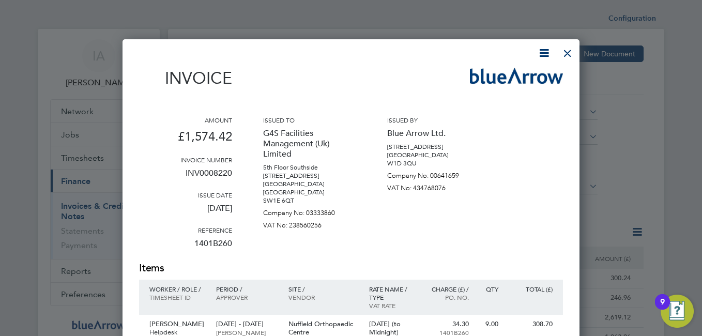
click at [390, 56] on div at bounding box center [345, 53] width 412 height 13
click at [568, 51] on div at bounding box center [567, 50] width 19 height 19
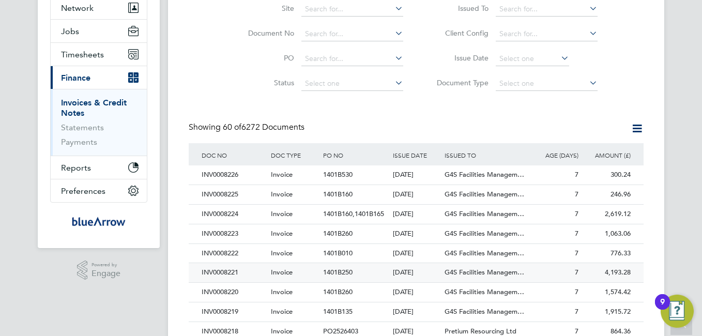
scroll to position [155, 0]
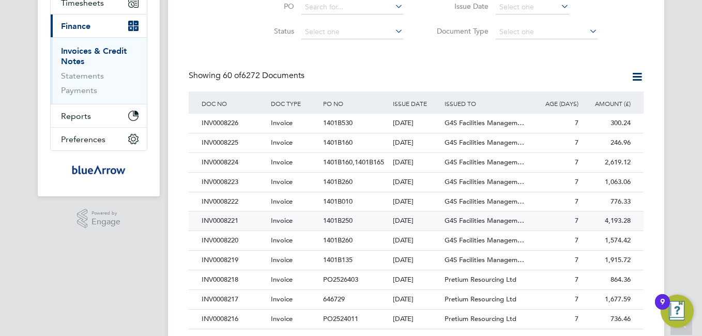
click at [232, 222] on div "INV0008221" at bounding box center [233, 220] width 69 height 19
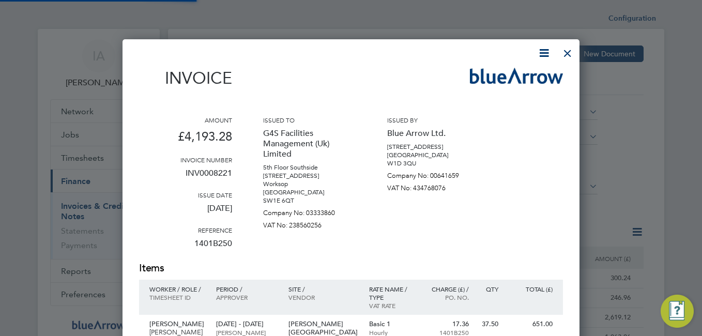
scroll to position [878, 458]
click at [544, 53] on icon at bounding box center [544, 53] width 13 height 13
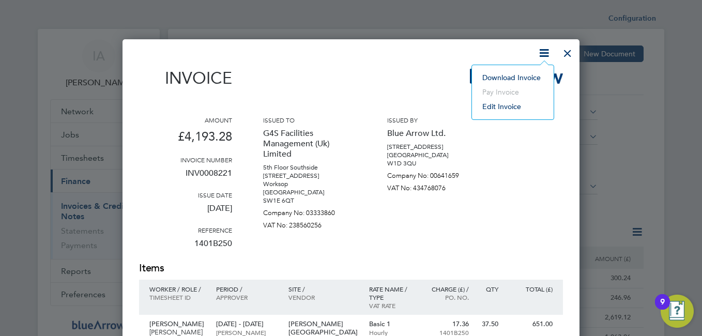
click at [503, 79] on li "Download Invoice" at bounding box center [512, 77] width 71 height 14
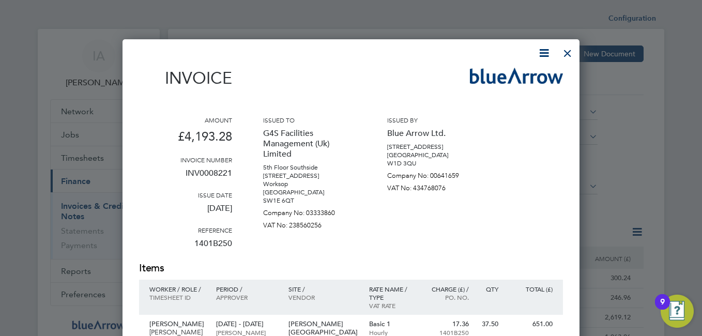
click at [417, 57] on div at bounding box center [345, 53] width 412 height 13
click at [562, 57] on div at bounding box center [567, 50] width 19 height 19
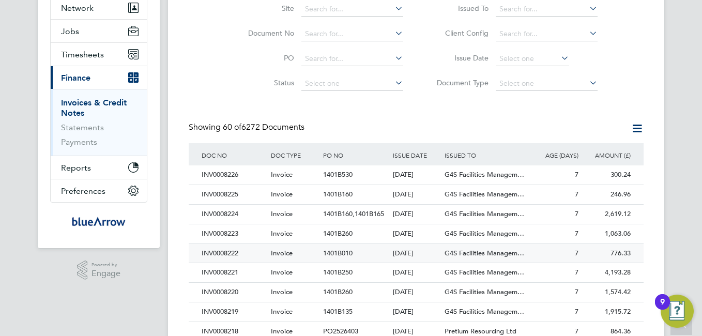
scroll to position [155, 0]
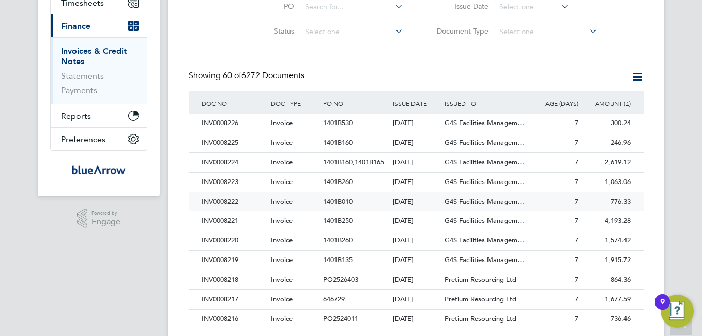
click at [232, 203] on div "INV0008222" at bounding box center [233, 201] width 69 height 19
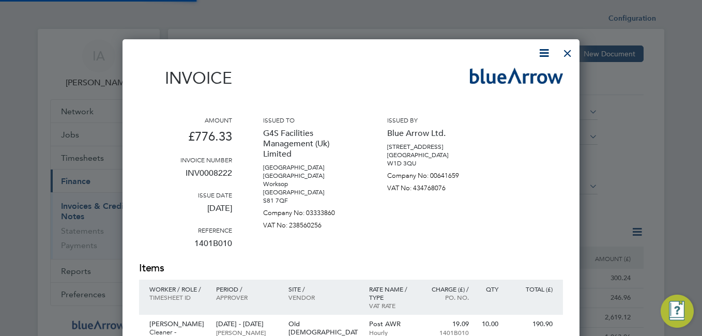
scroll to position [719, 458]
click at [543, 50] on icon at bounding box center [544, 53] width 13 height 13
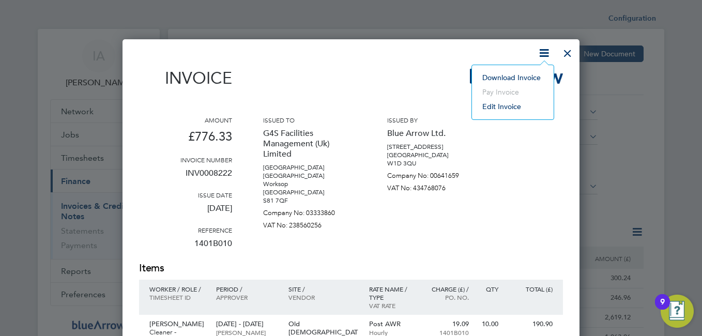
click at [514, 79] on li "Download Invoice" at bounding box center [512, 77] width 71 height 14
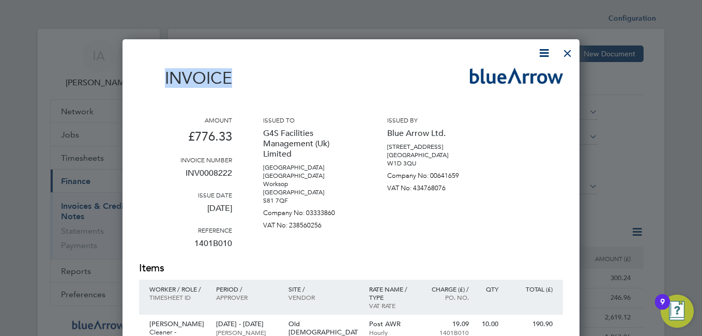
click at [443, 59] on div at bounding box center [345, 53] width 412 height 13
click at [565, 51] on div at bounding box center [567, 50] width 19 height 19
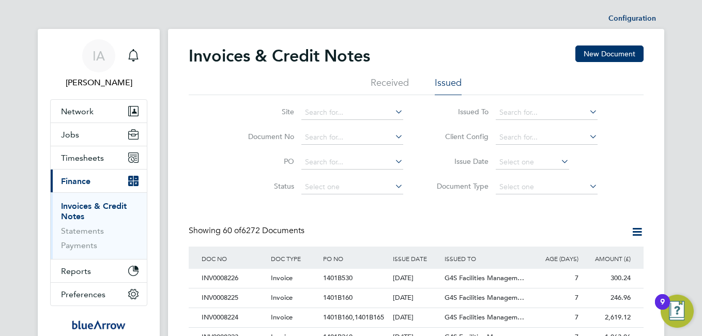
scroll to position [52, 0]
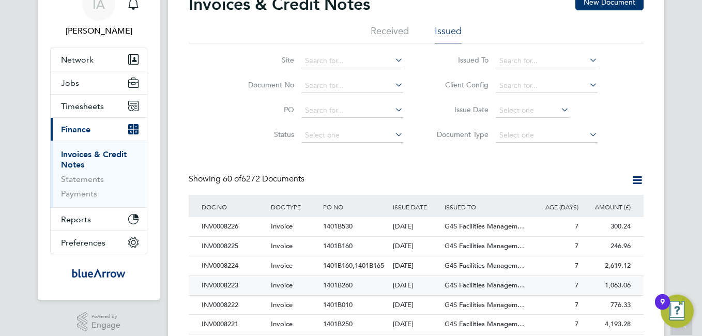
click at [225, 281] on div "INV0008223" at bounding box center [233, 285] width 69 height 19
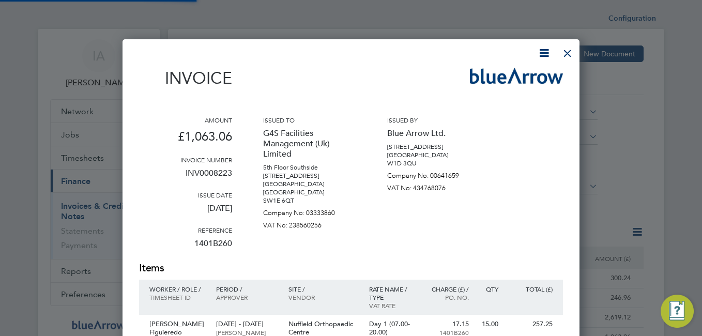
scroll to position [639, 458]
click at [548, 49] on icon at bounding box center [544, 53] width 13 height 13
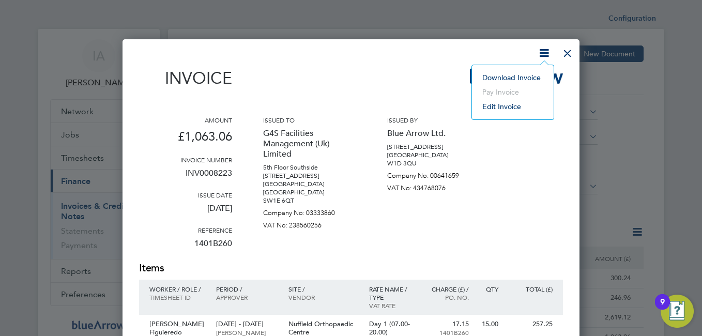
click at [508, 78] on li "Download Invoice" at bounding box center [512, 77] width 71 height 14
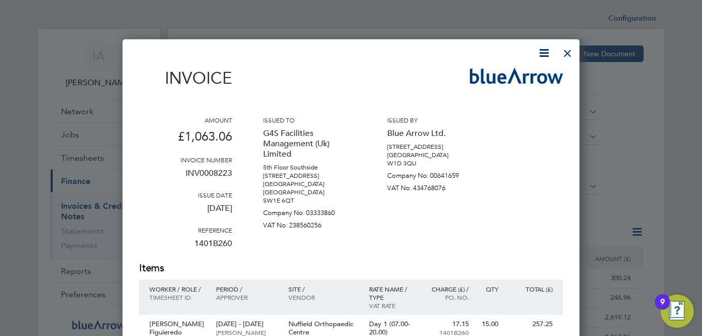
click at [451, 38] on div at bounding box center [351, 168] width 702 height 336
click at [569, 51] on div at bounding box center [567, 50] width 19 height 19
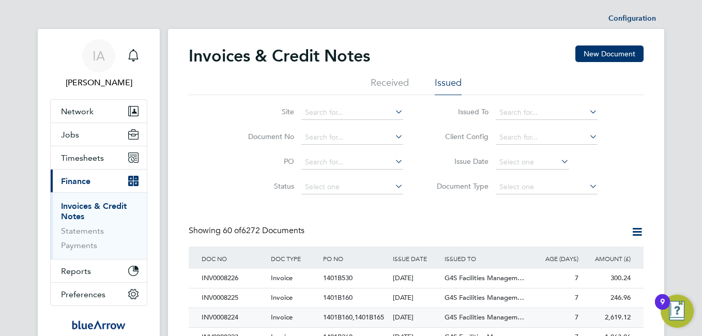
click at [226, 320] on div "INV0008224" at bounding box center [233, 317] width 69 height 19
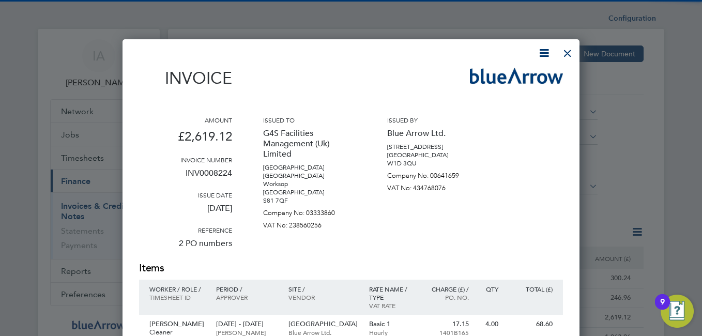
scroll to position [677, 458]
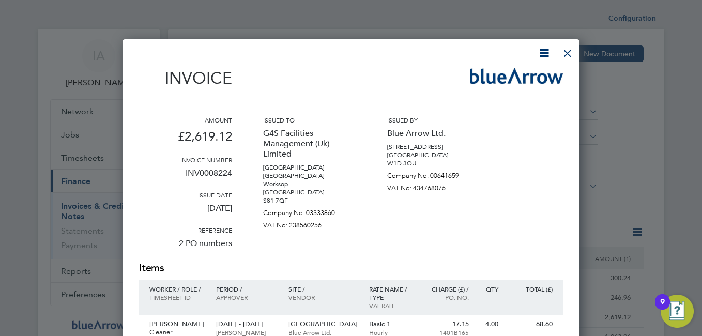
click at [548, 50] on icon at bounding box center [544, 53] width 13 height 13
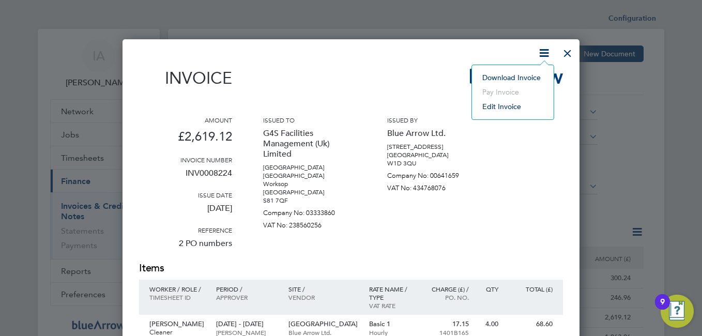
click at [509, 81] on li "Download Invoice" at bounding box center [512, 77] width 71 height 14
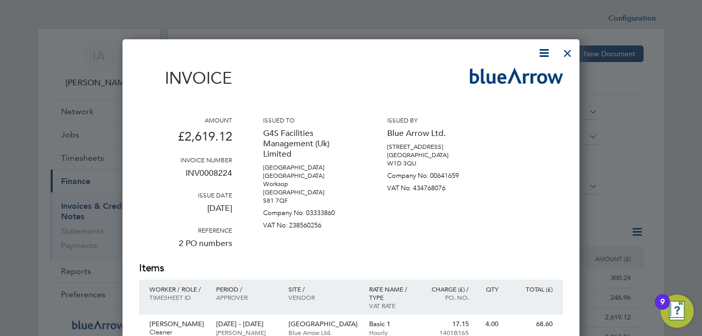
click at [567, 54] on div at bounding box center [567, 50] width 19 height 19
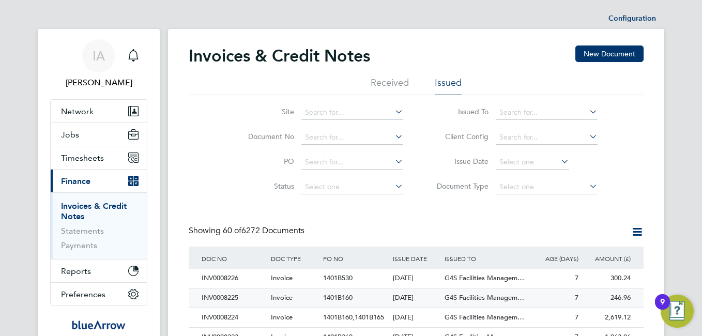
click at [234, 300] on div "INV0008225" at bounding box center [233, 298] width 69 height 19
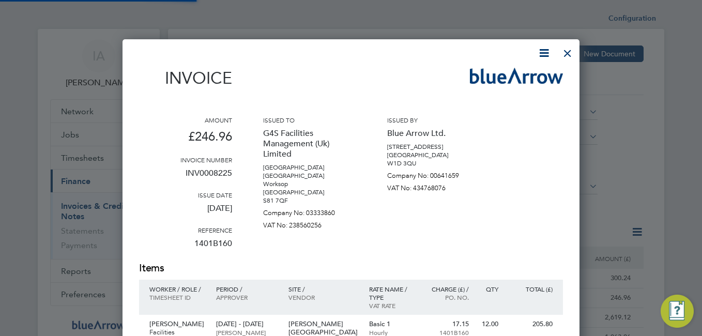
scroll to position [535, 458]
click at [542, 54] on icon at bounding box center [544, 53] width 13 height 13
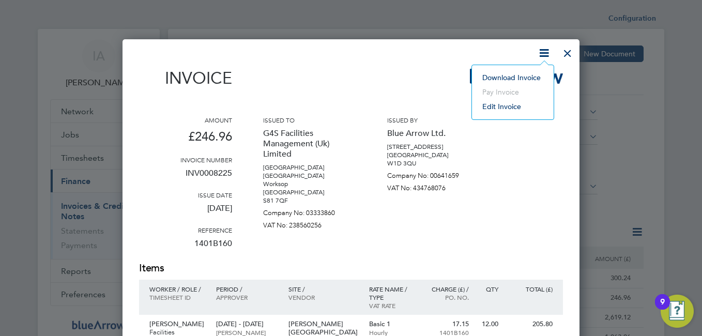
click at [532, 77] on li "Download Invoice" at bounding box center [512, 77] width 71 height 14
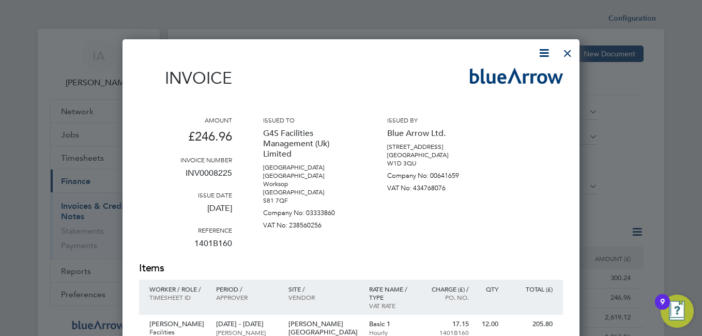
click at [432, 64] on div "Invoice Amount £246.96 Invoice number INV0008225 Issue date 23 Sep 2025 Referen…" at bounding box center [351, 301] width 424 height 509
click at [569, 51] on div at bounding box center [567, 50] width 19 height 19
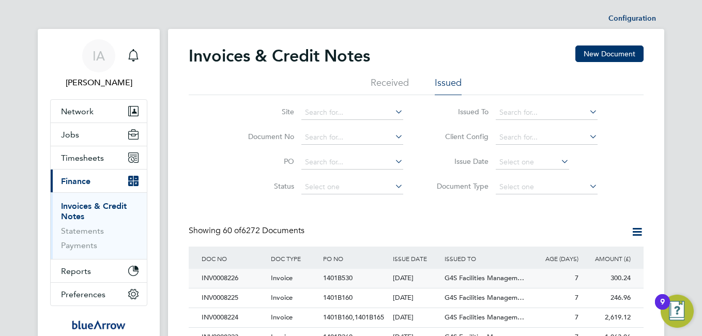
click at [232, 275] on div "INV0008226" at bounding box center [233, 278] width 69 height 19
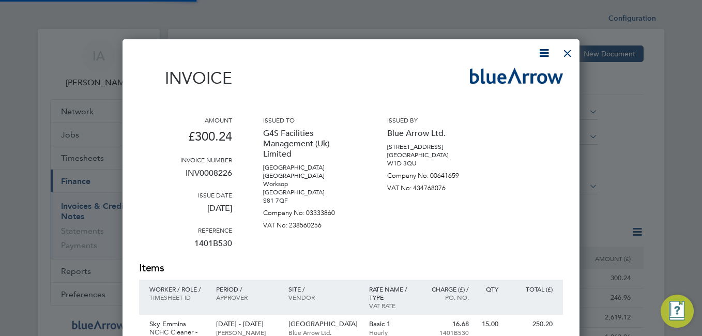
scroll to position [535, 458]
click at [545, 50] on icon at bounding box center [544, 53] width 13 height 13
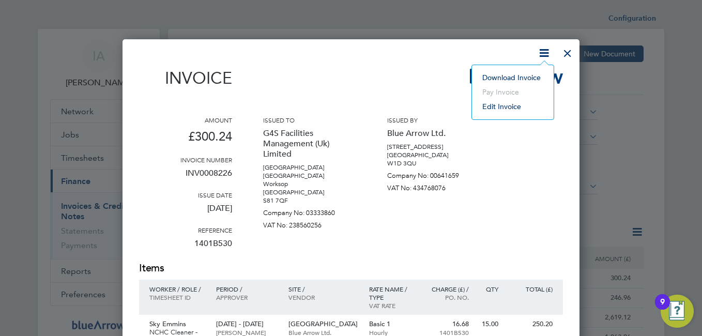
click at [495, 77] on li "Download Invoice" at bounding box center [512, 77] width 71 height 14
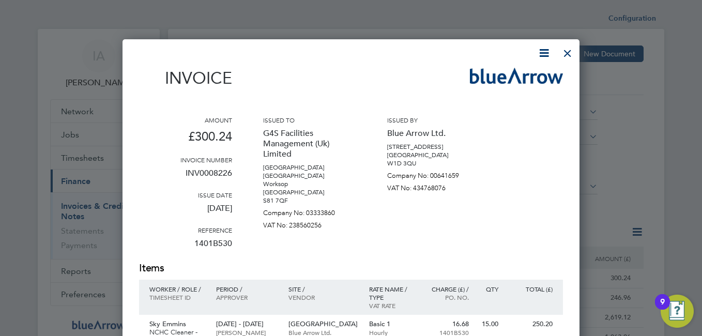
click at [431, 48] on div at bounding box center [345, 53] width 412 height 13
click at [564, 52] on div at bounding box center [567, 50] width 19 height 19
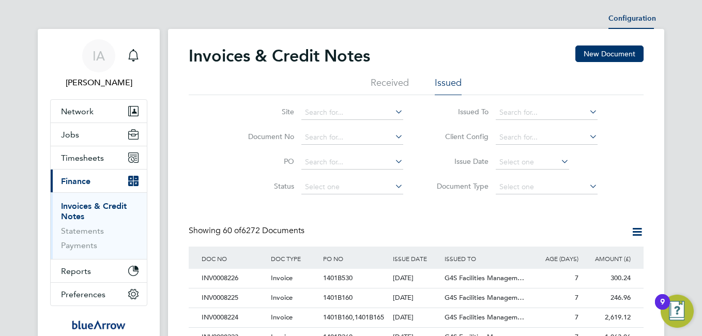
click at [625, 16] on li "Configuration" at bounding box center [633, 18] width 48 height 21
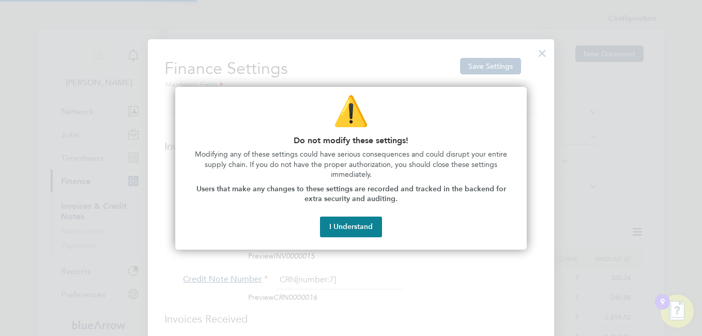
scroll to position [5, 5]
click at [392, 74] on div at bounding box center [351, 168] width 702 height 336
click at [374, 229] on button "I Understand" at bounding box center [351, 227] width 62 height 21
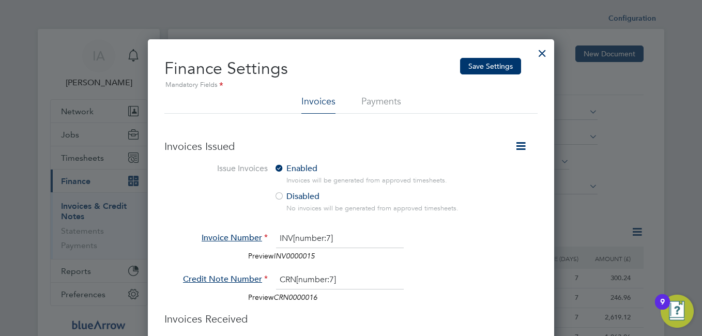
click at [543, 51] on div at bounding box center [542, 50] width 19 height 19
